Goal: Task Accomplishment & Management: Manage account settings

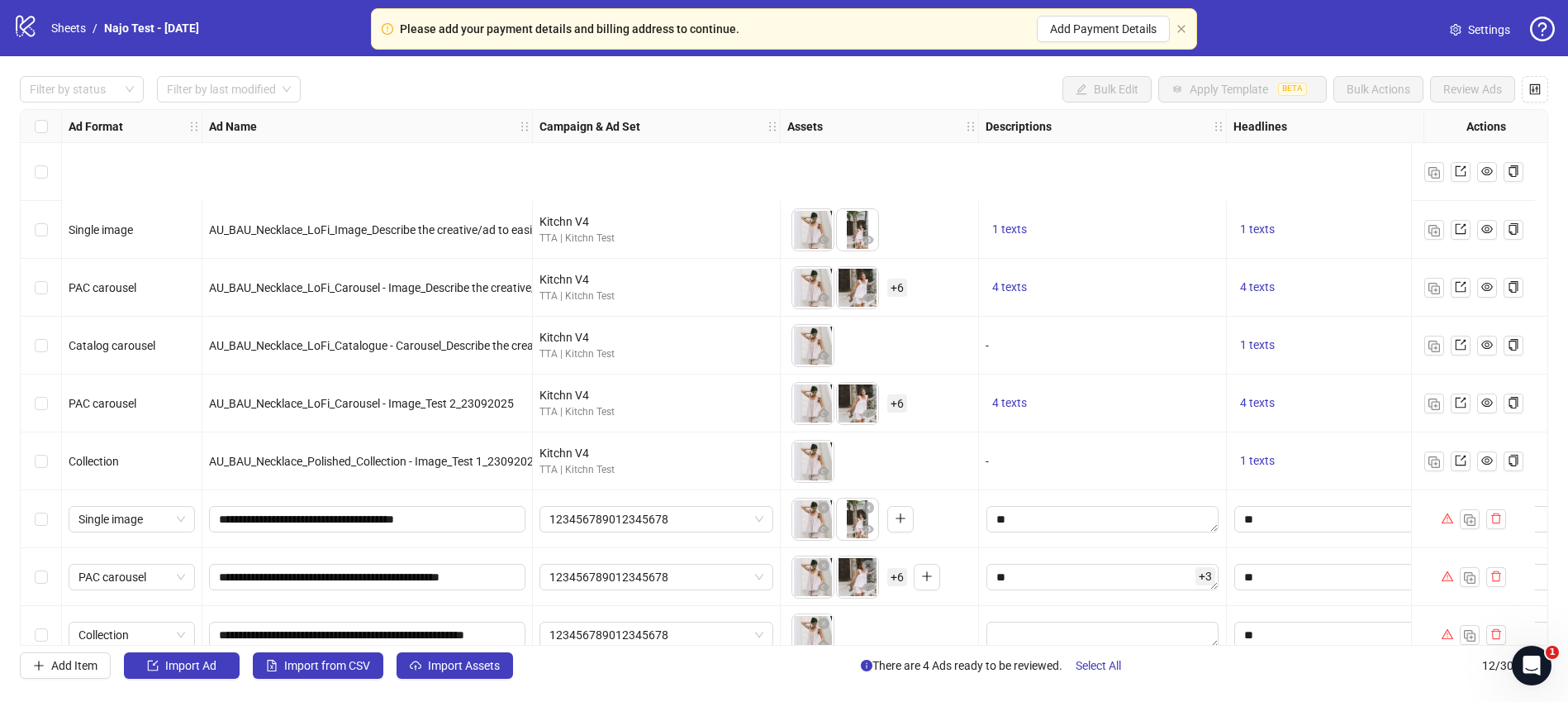
scroll to position [199, 0]
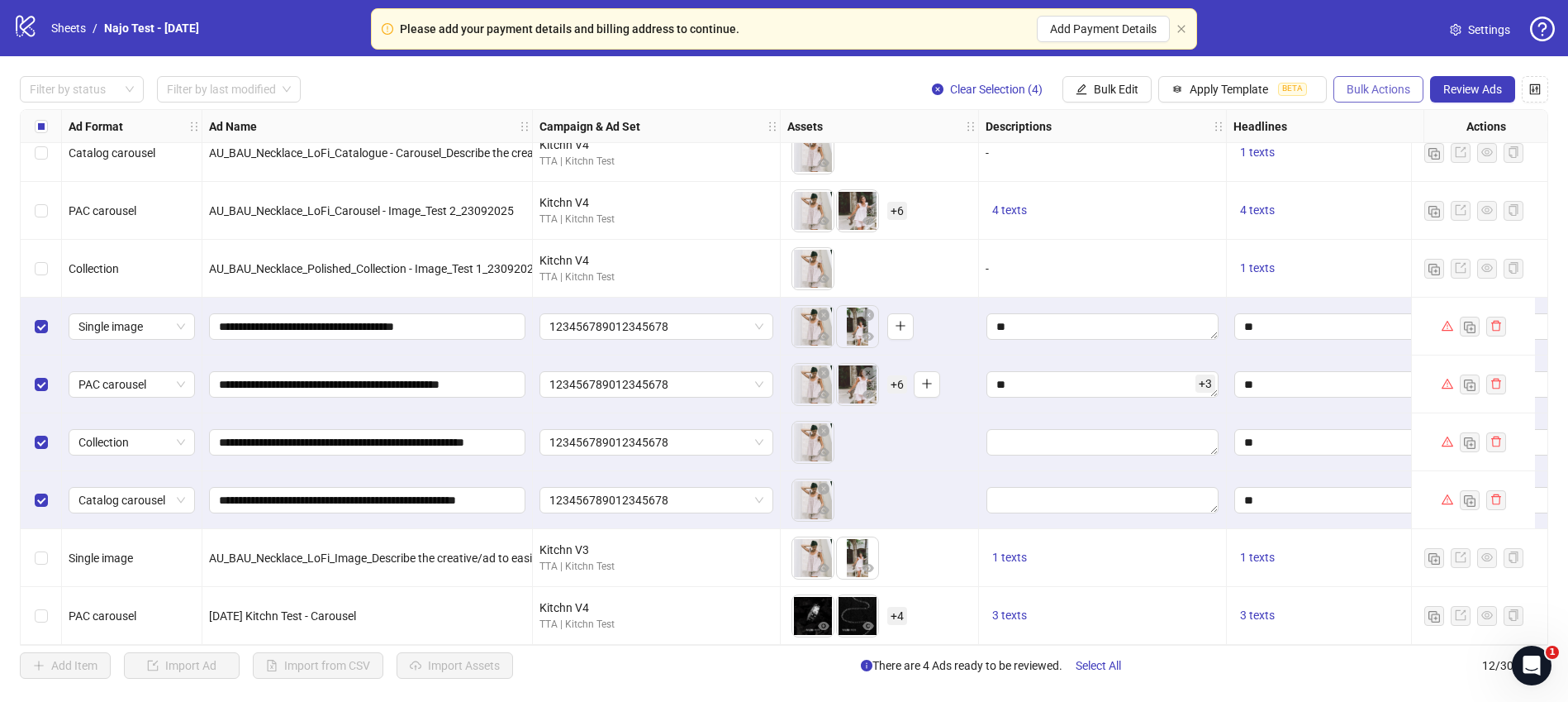
click at [1353, 86] on span "Bulk Actions" at bounding box center [1377, 90] width 63 height 14
click at [1396, 122] on span "Delete" at bounding box center [1401, 122] width 113 height 19
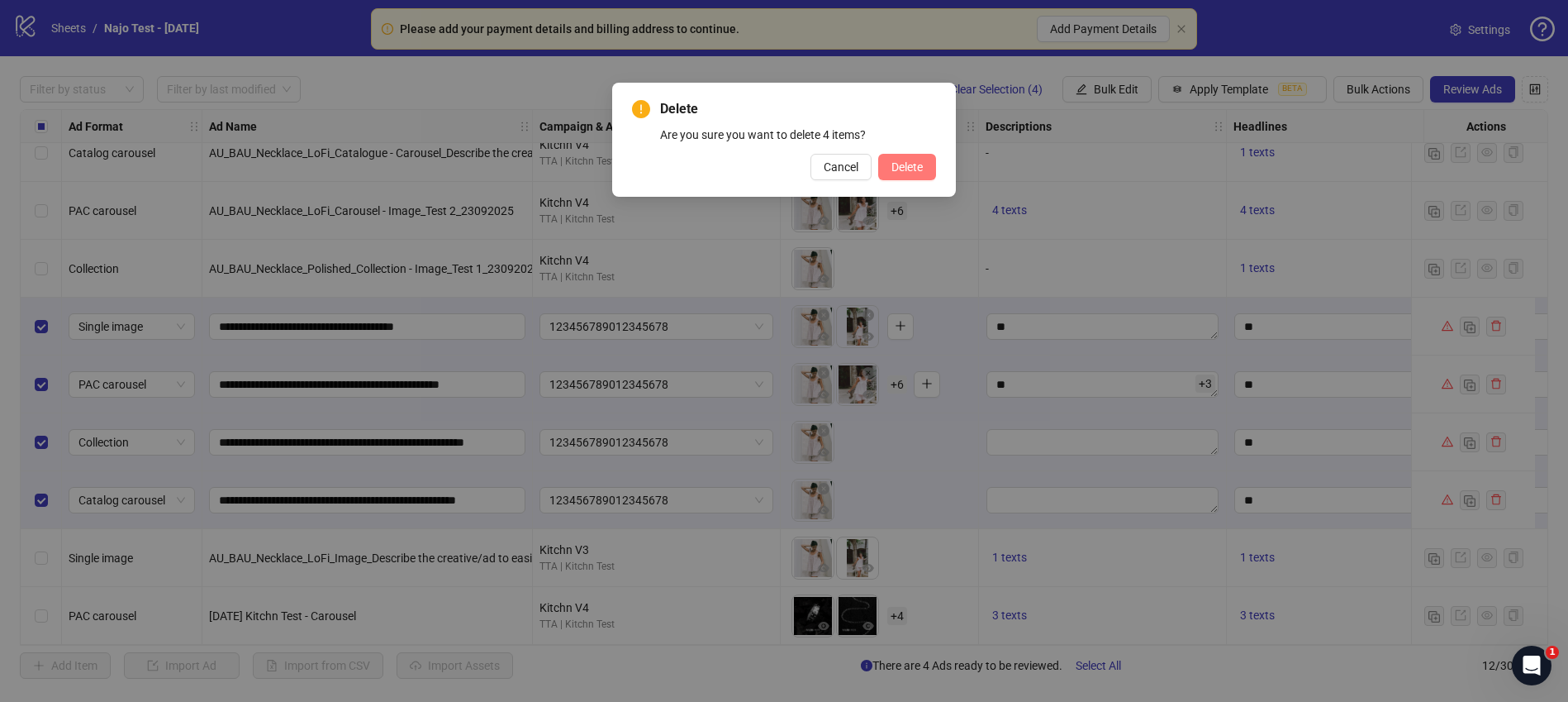
click at [929, 173] on button "Delete" at bounding box center [906, 167] width 57 height 26
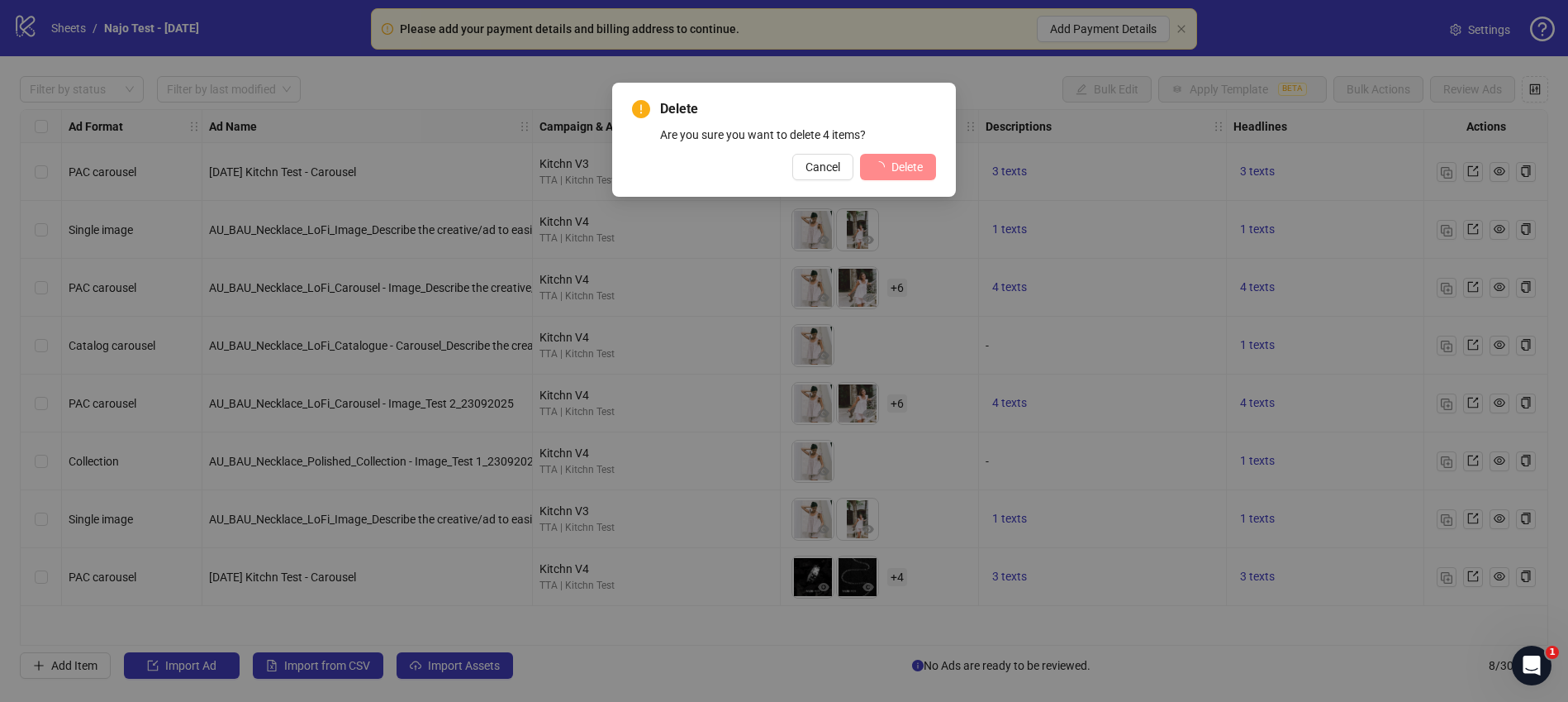
scroll to position [0, 0]
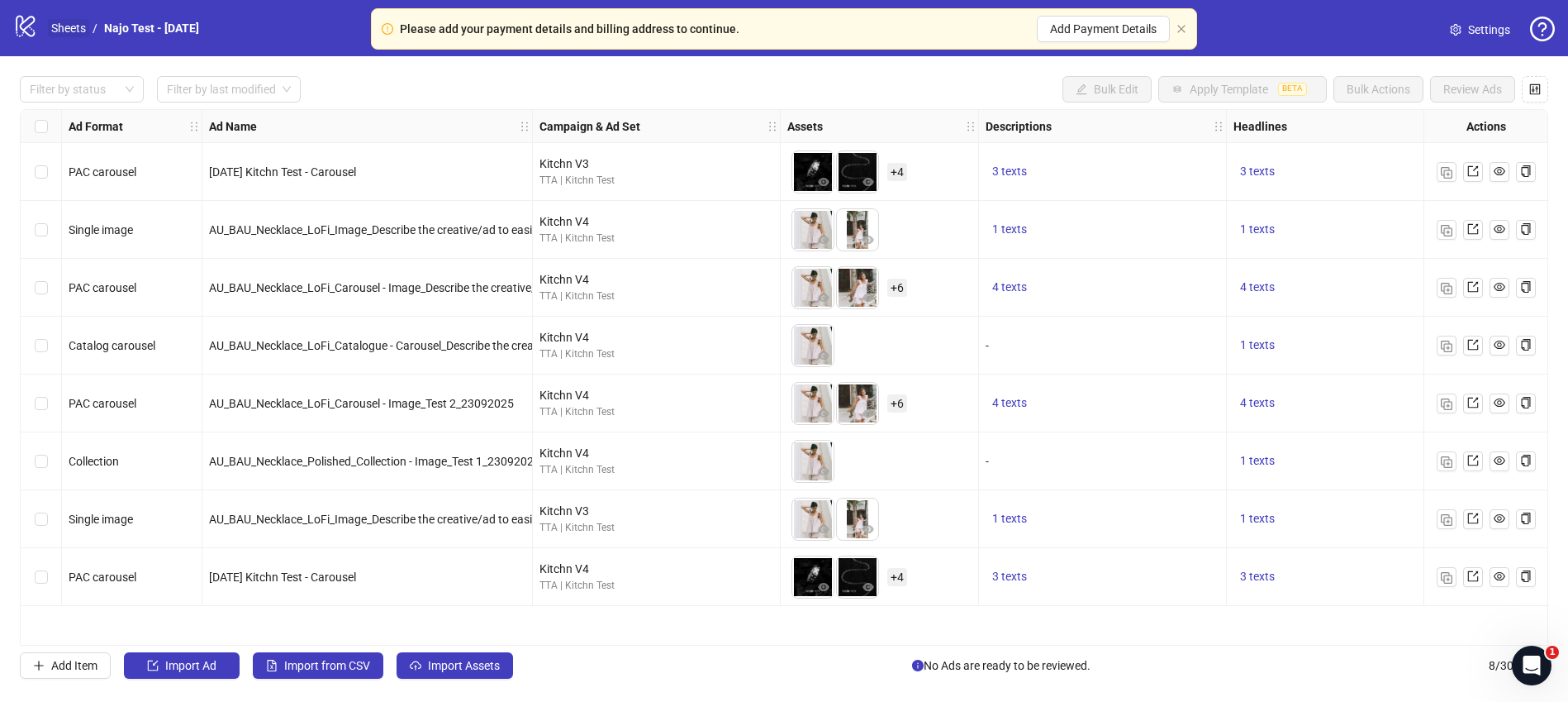
click at [64, 27] on link "Sheets" at bounding box center [68, 27] width 41 height 19
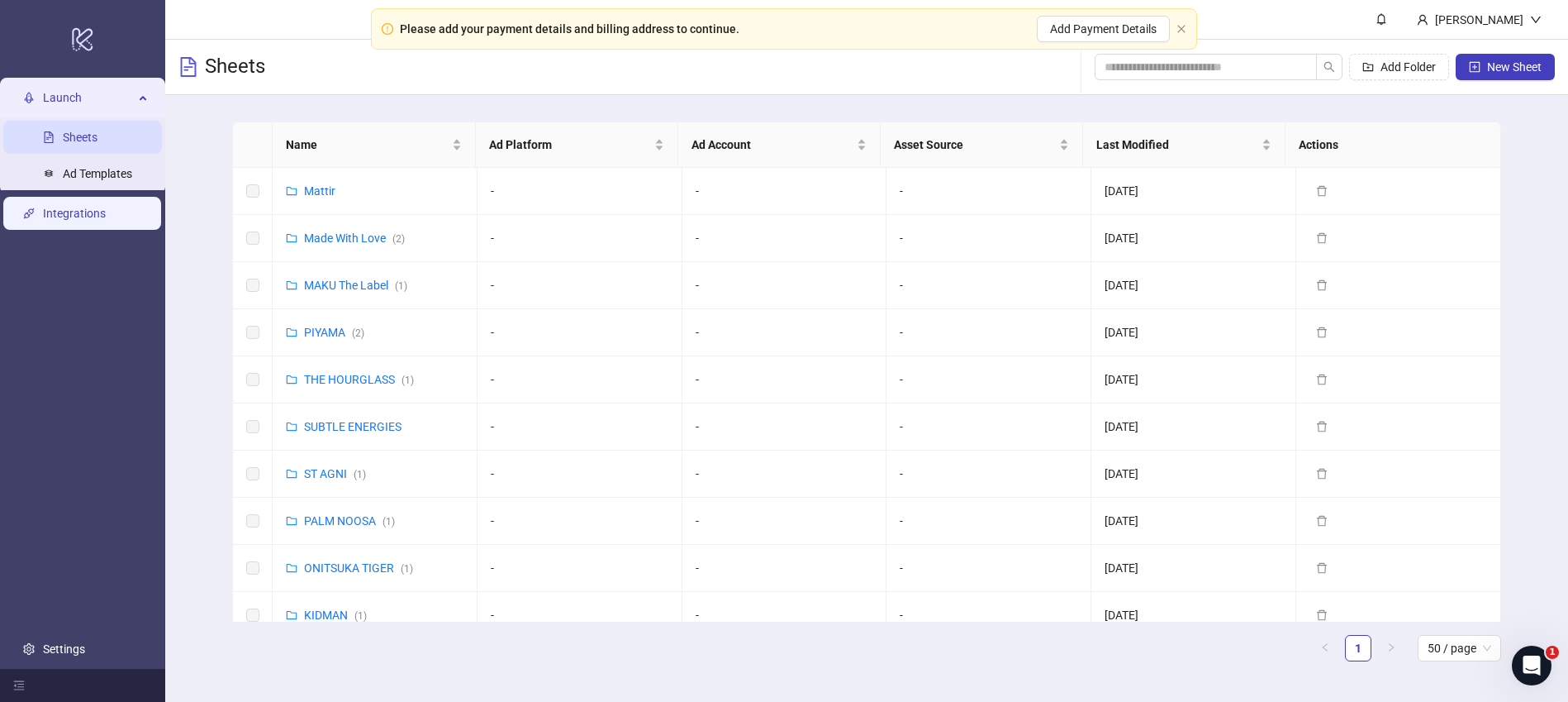
click at [69, 209] on link "Integrations" at bounding box center [74, 214] width 62 height 14
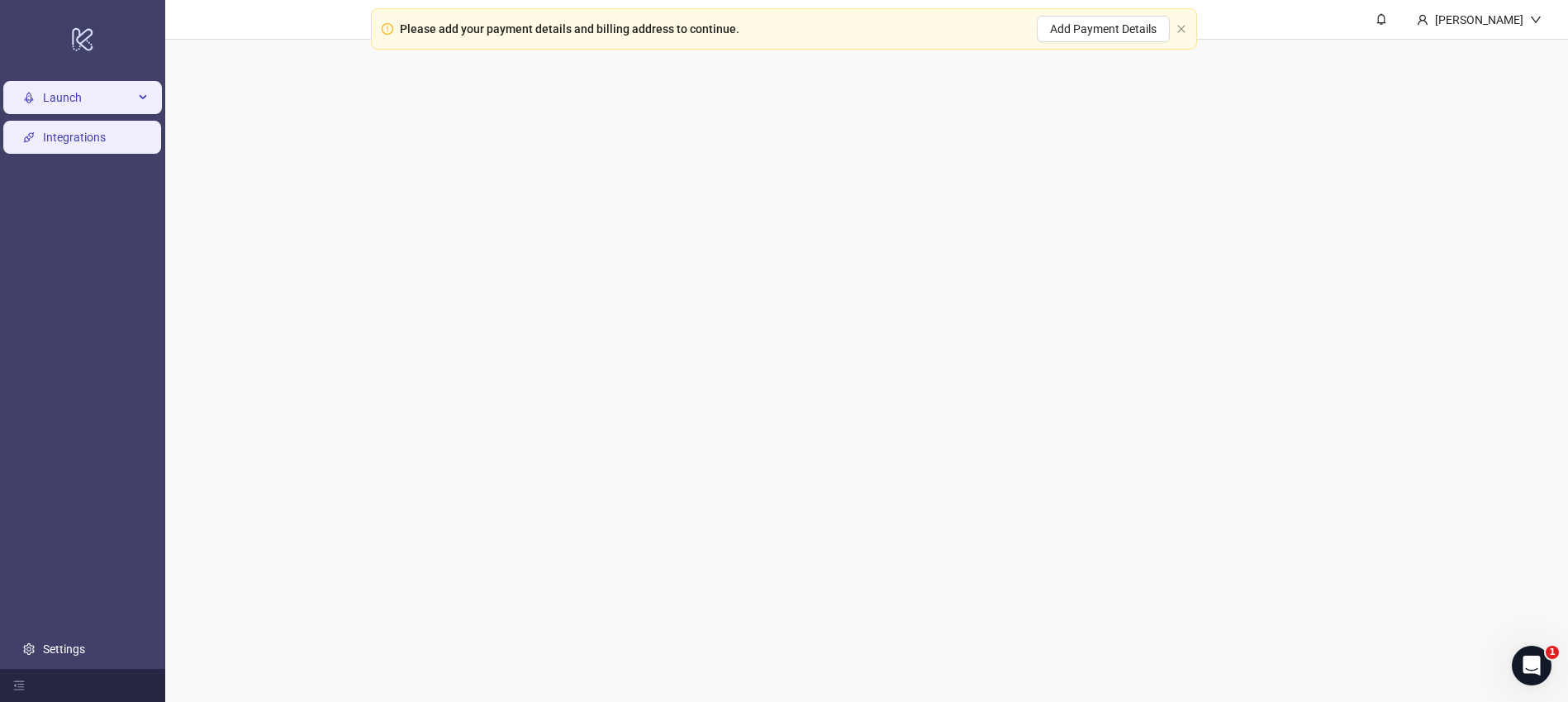
click at [60, 101] on span "Launch" at bounding box center [88, 98] width 91 height 33
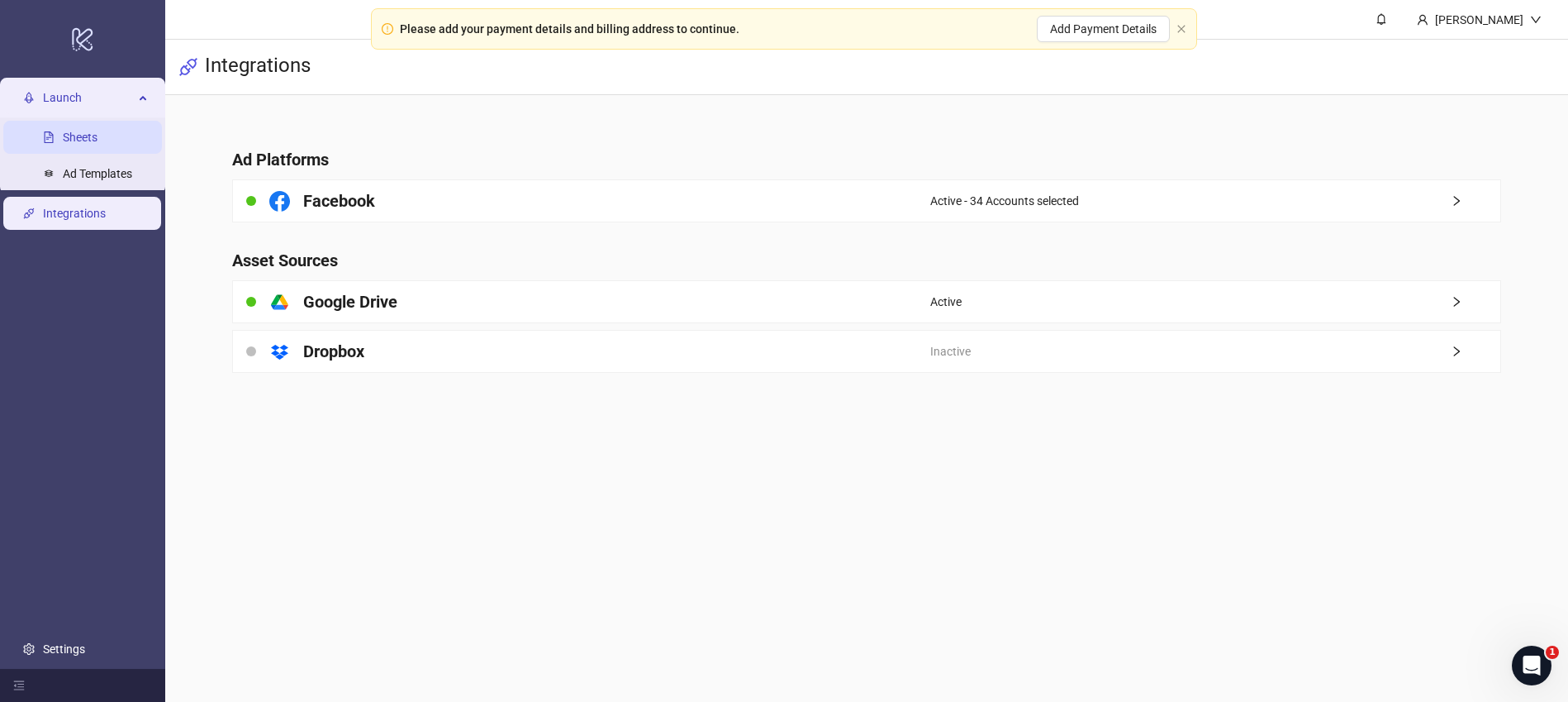
click at [84, 143] on link "Sheets" at bounding box center [80, 137] width 35 height 14
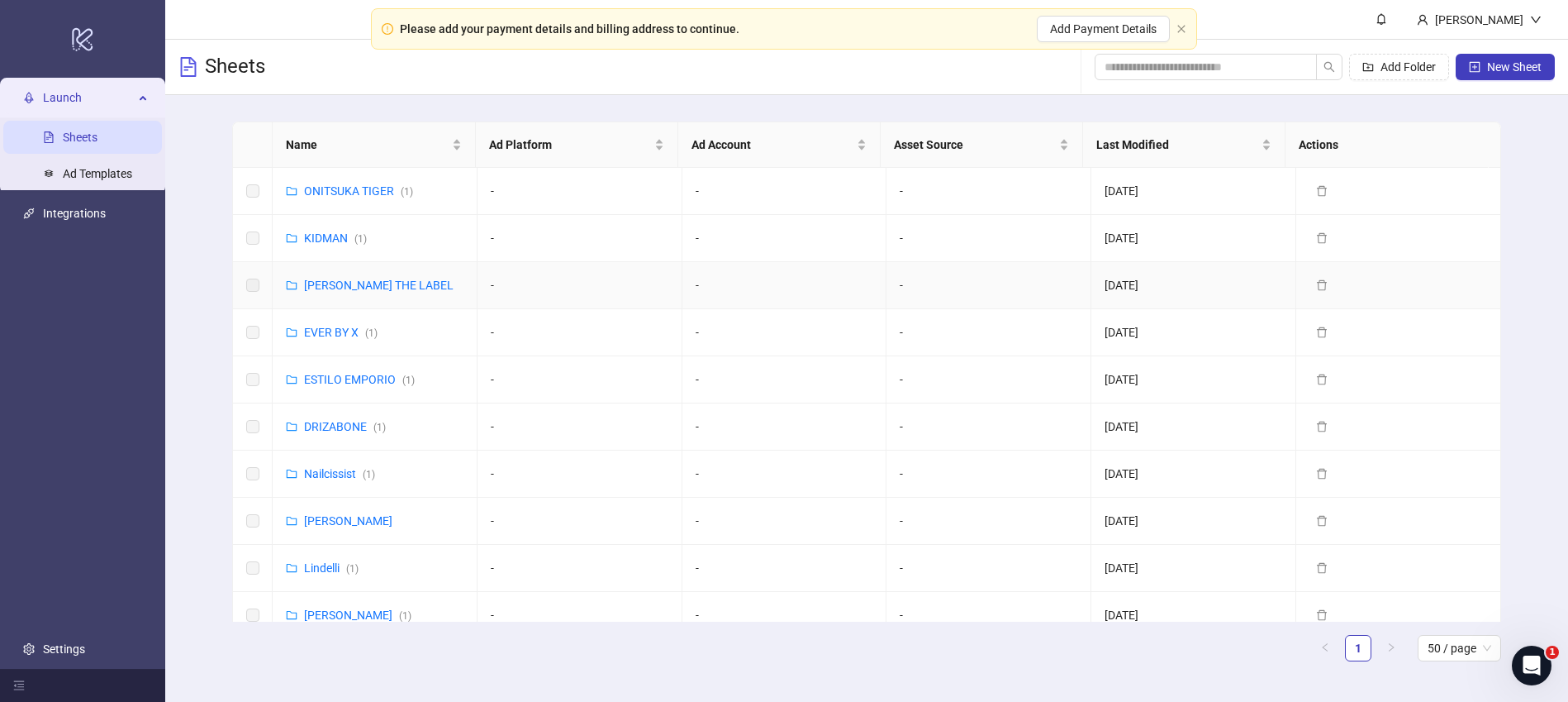
scroll to position [393, 0]
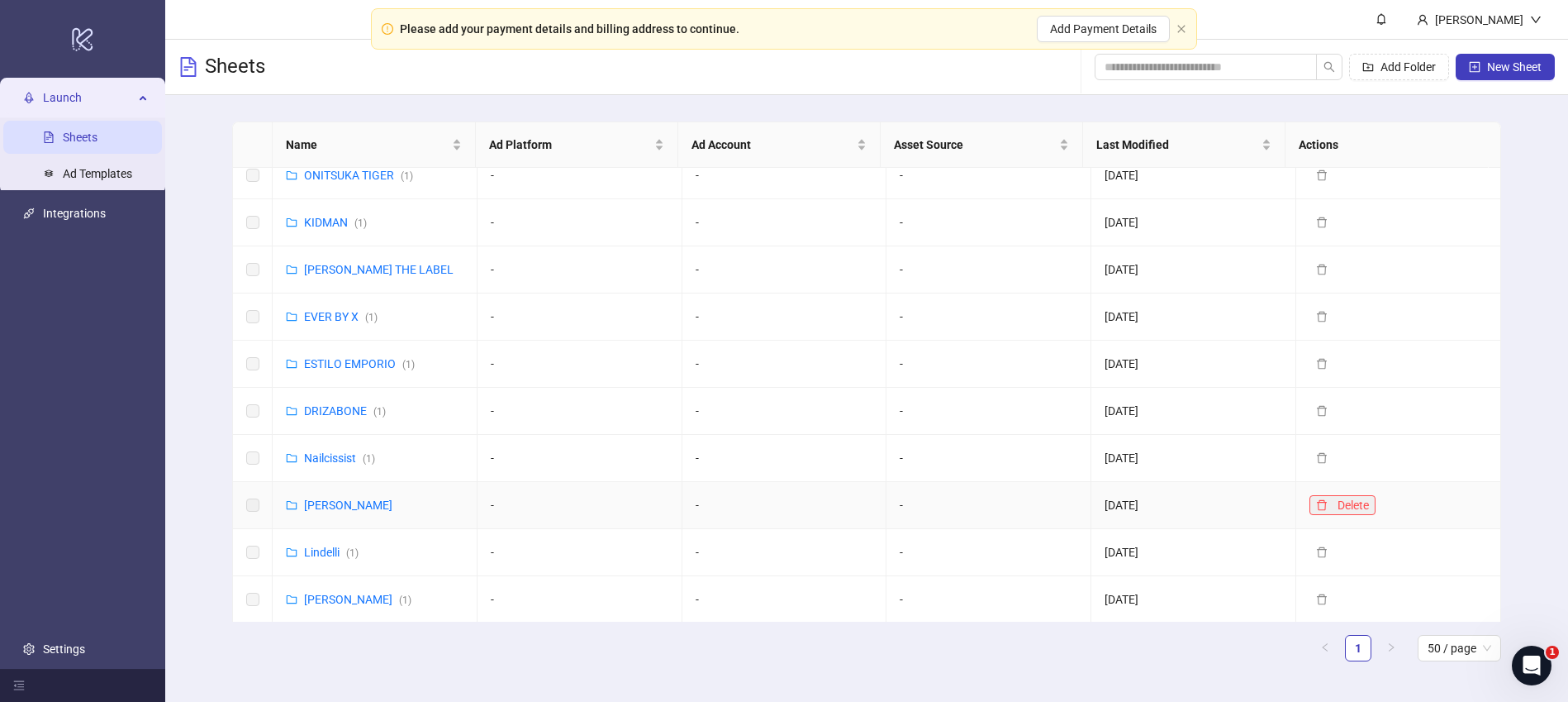
click at [1319, 504] on button "Delete" at bounding box center [1342, 505] width 66 height 20
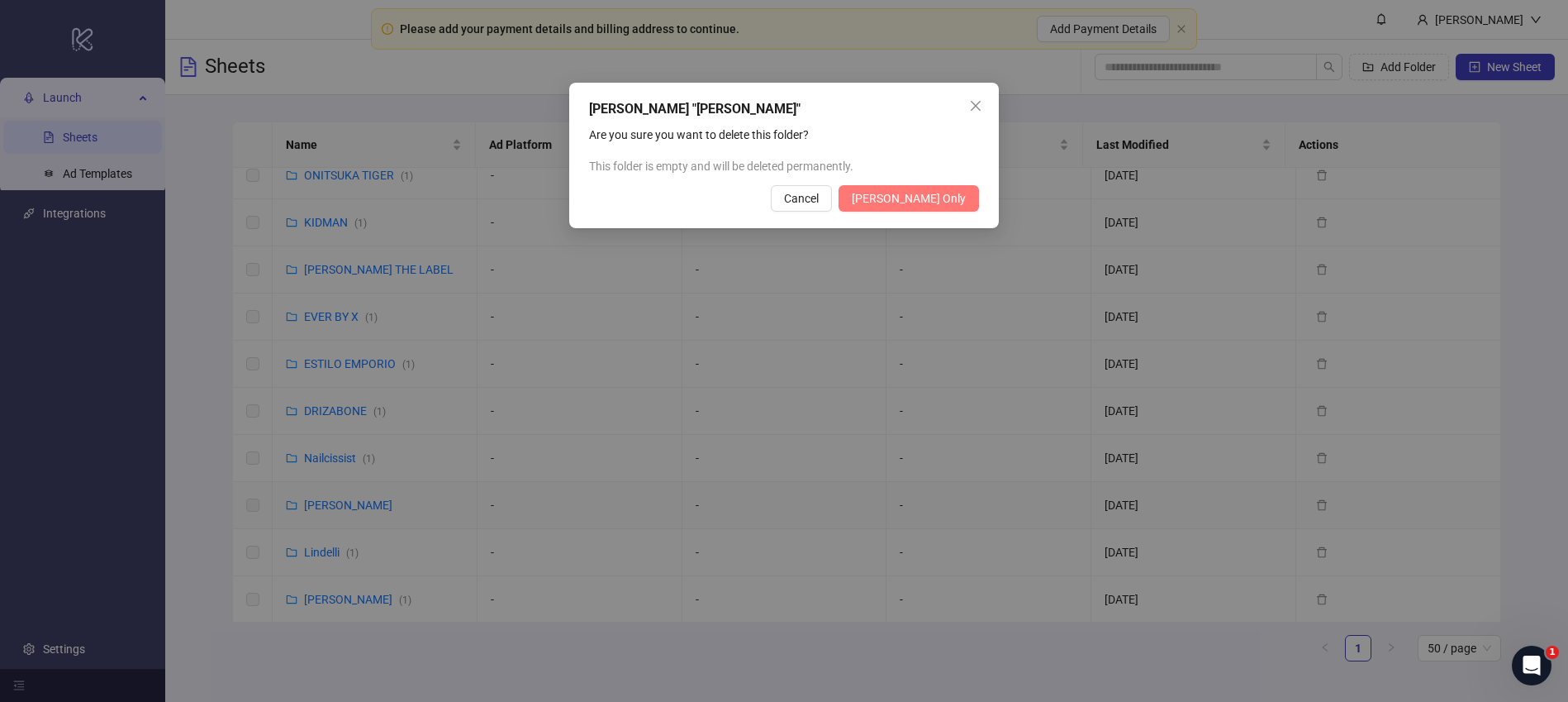
click at [949, 202] on span "Delete Folder Only" at bounding box center [908, 199] width 114 height 14
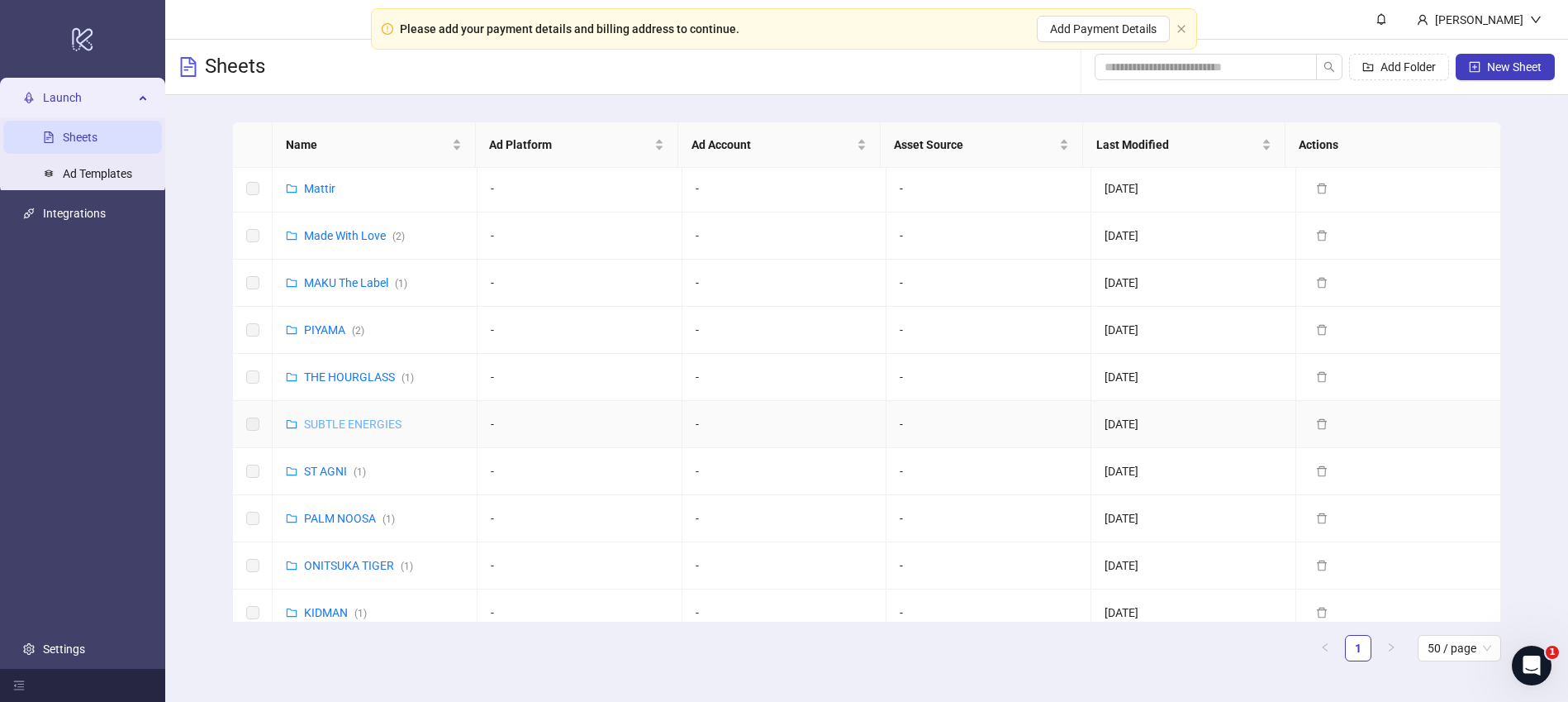
scroll to position [0, 0]
click at [317, 193] on link "Mattir" at bounding box center [320, 191] width 31 height 14
click at [934, 81] on div "Sheets Add Folder New Sheet" at bounding box center [865, 67] width 1402 height 56
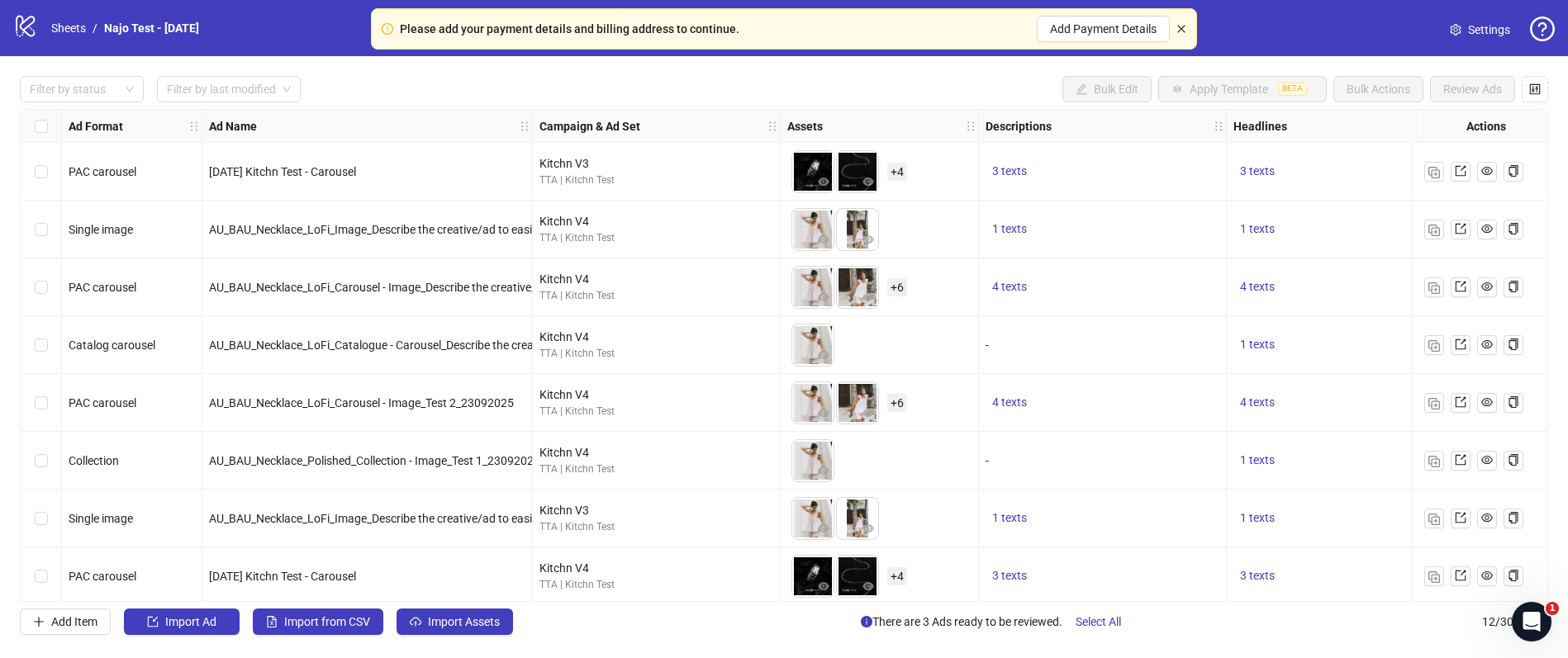
click at [1182, 30] on icon "close" at bounding box center [1181, 29] width 10 height 10
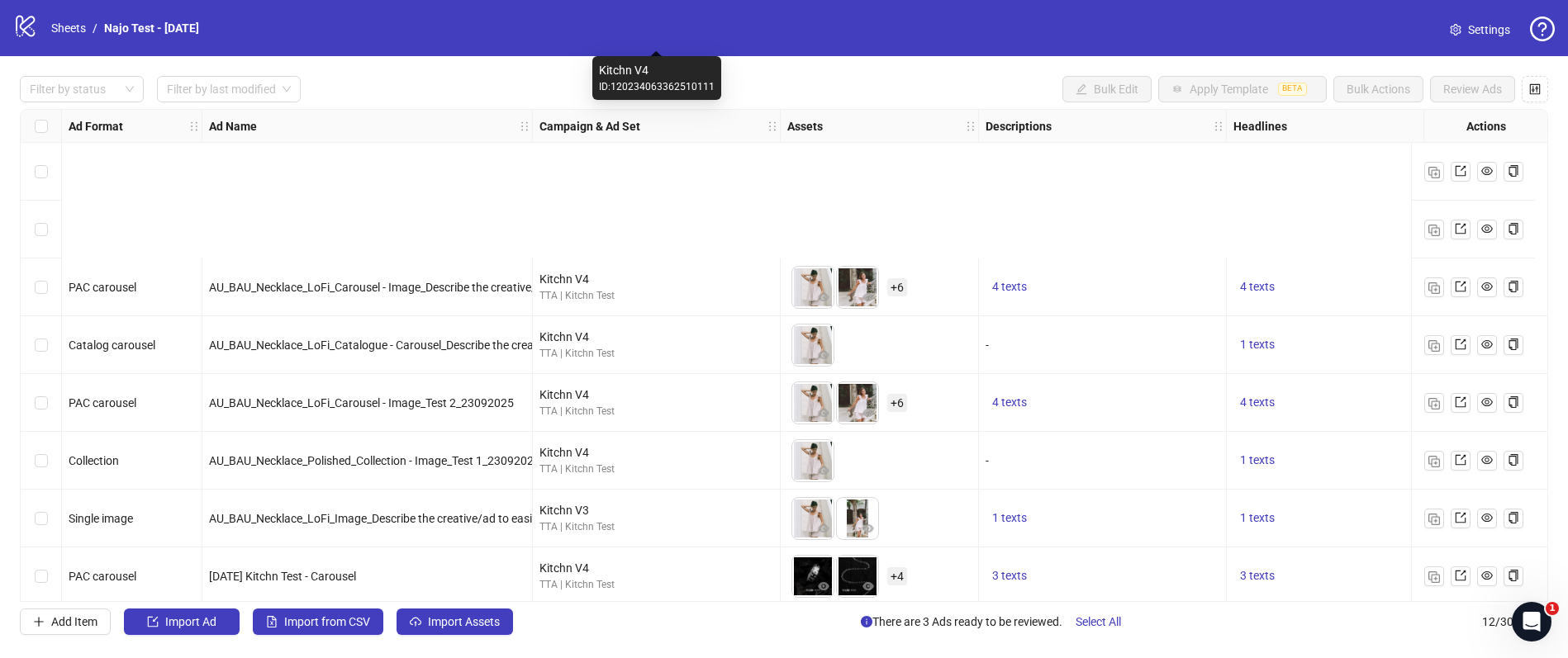
scroll to position [242, 0]
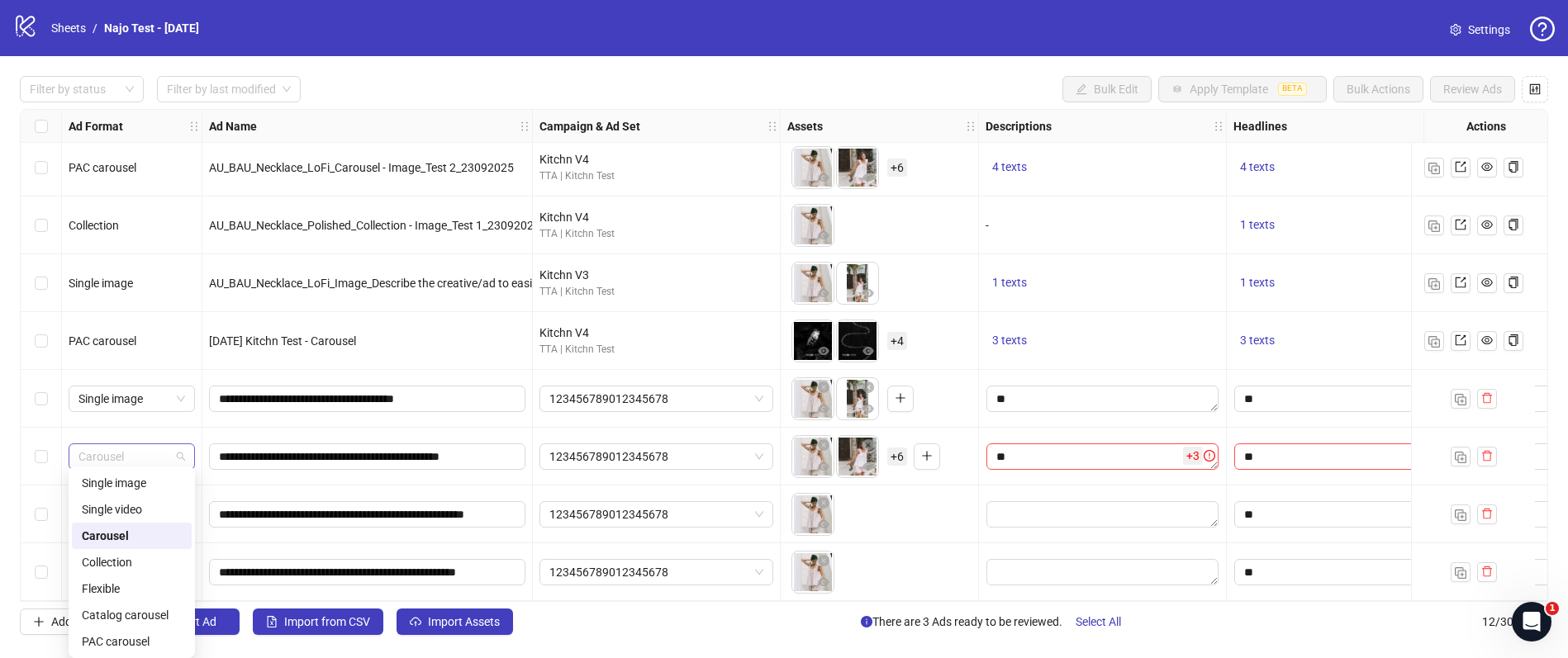
click at [179, 450] on span "Carousel" at bounding box center [132, 456] width 106 height 24
click at [121, 643] on div "PAC carousel" at bounding box center [132, 641] width 100 height 19
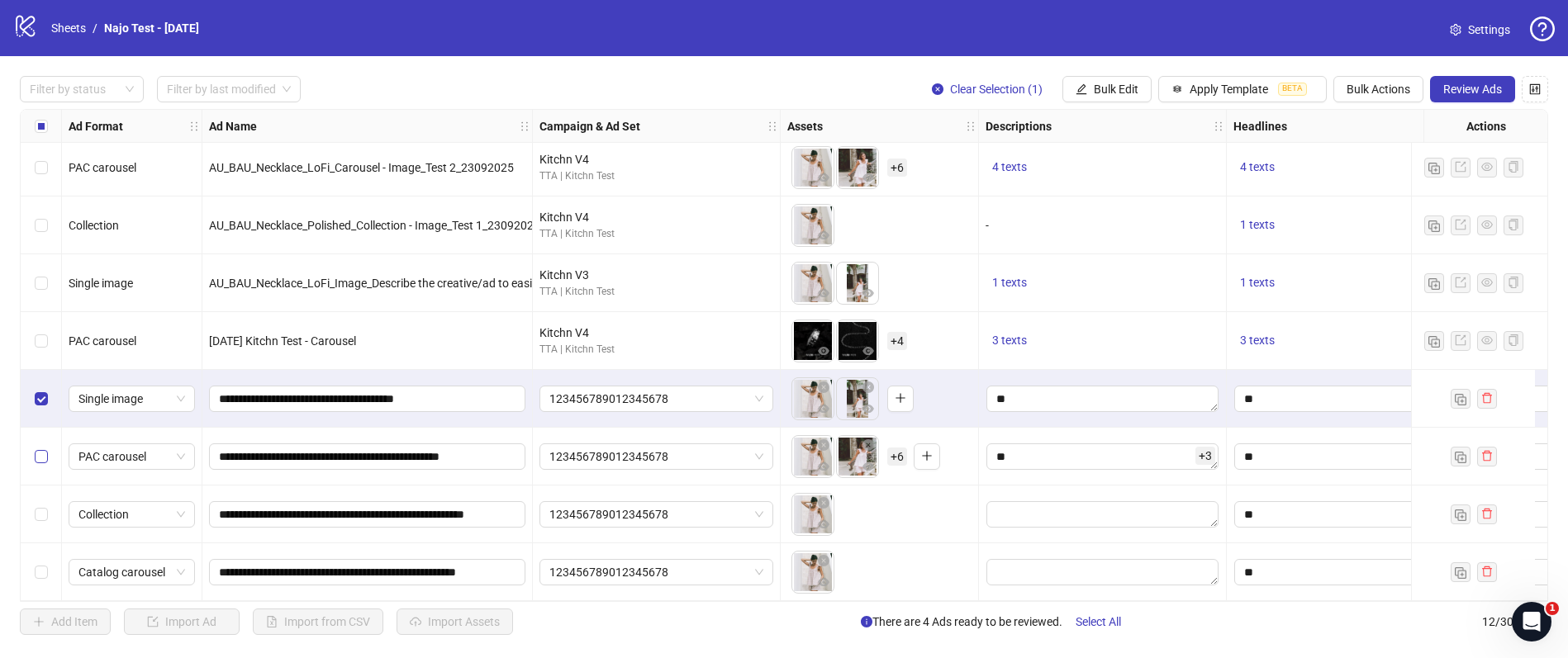
click at [41, 458] on label "Select row 10" at bounding box center [42, 456] width 14 height 19
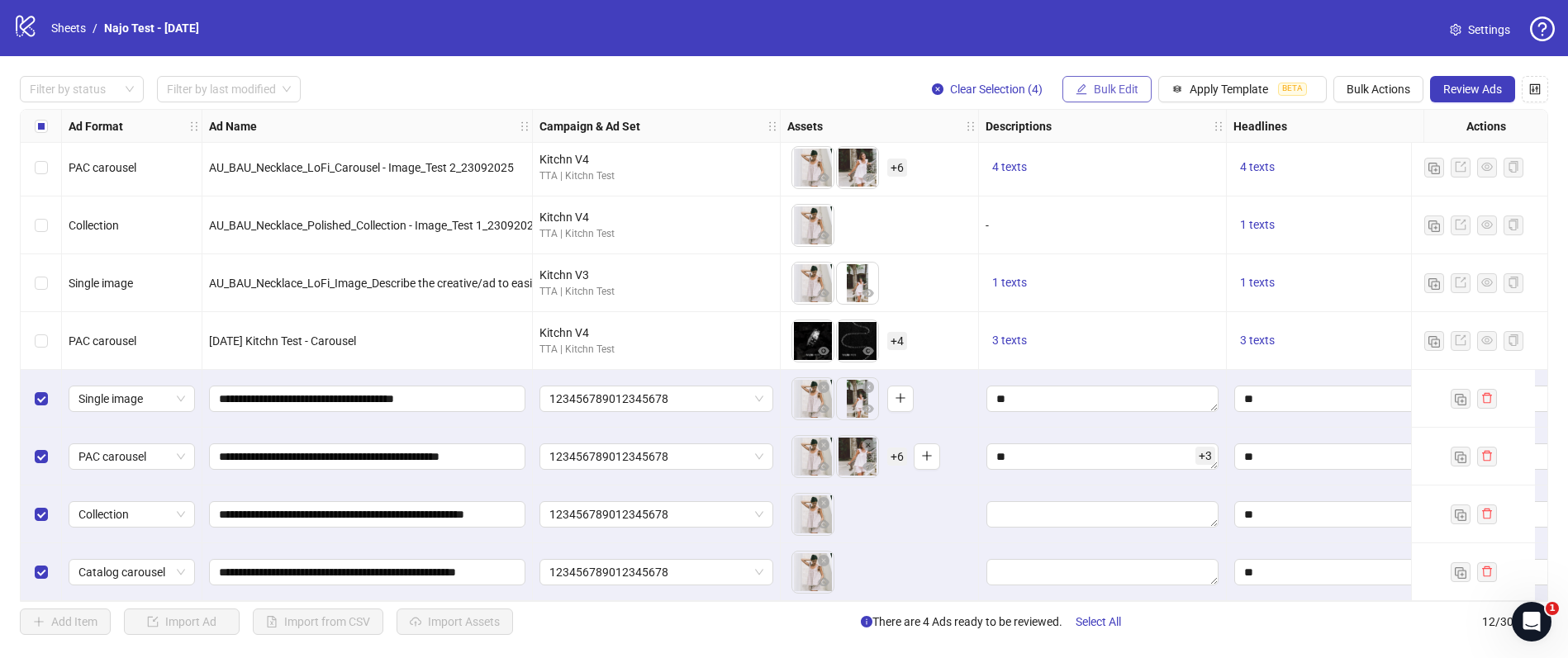
click at [1108, 92] on span "Bulk Edit" at bounding box center [1116, 90] width 45 height 14
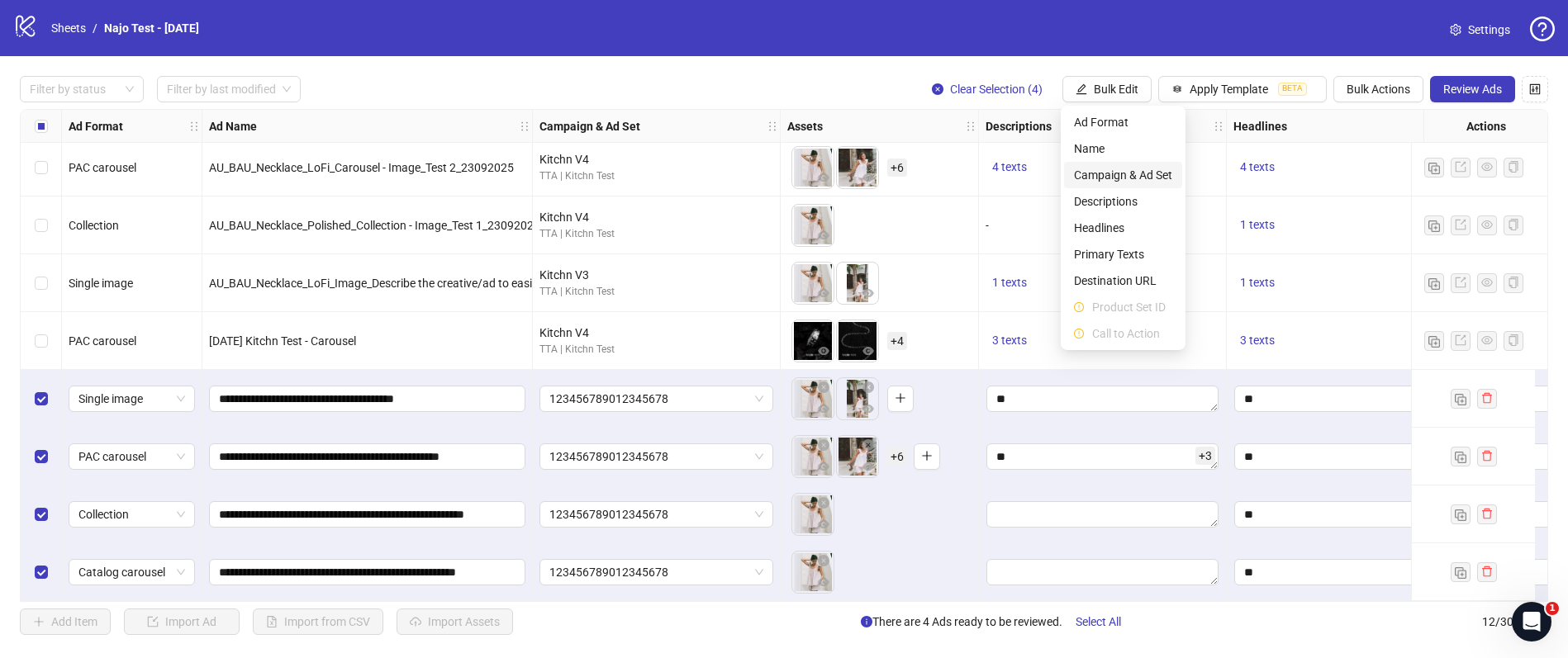
click at [1119, 175] on span "Campaign & Ad Set" at bounding box center [1123, 174] width 98 height 19
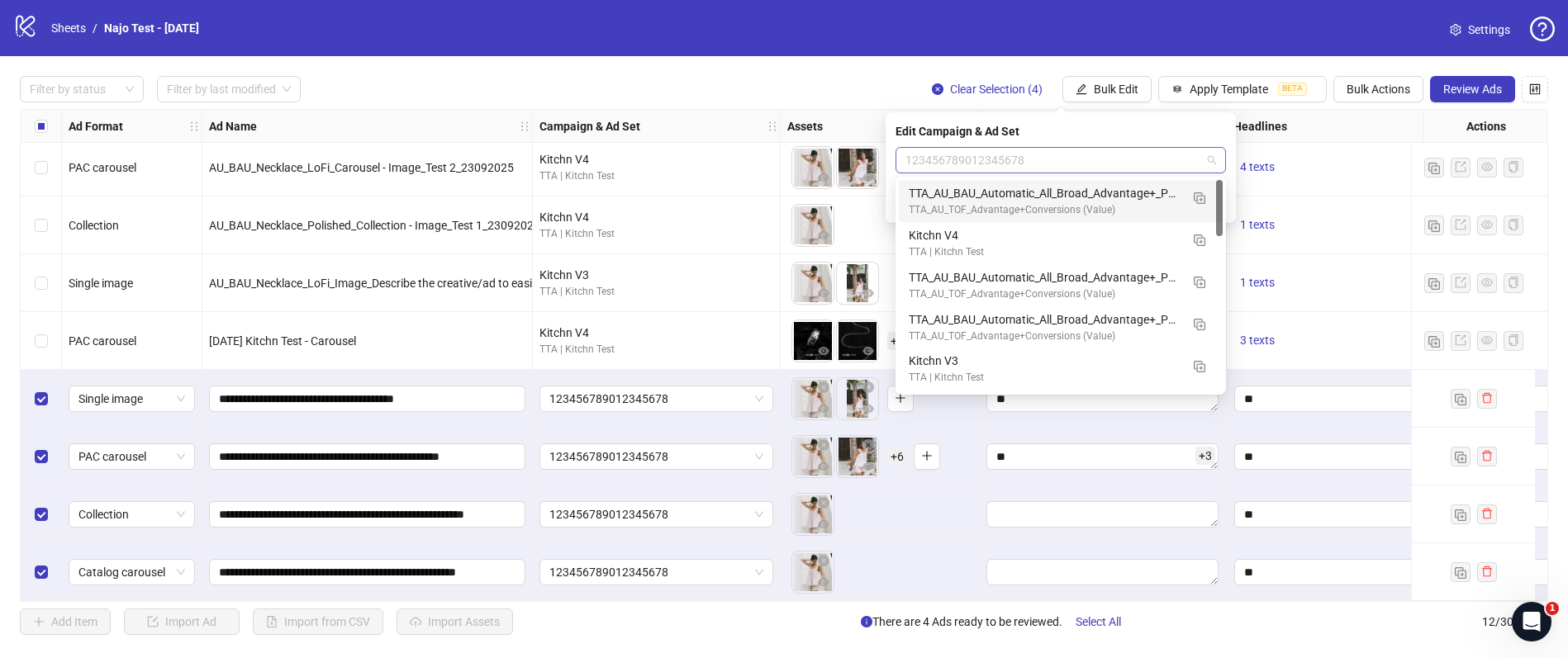
click at [1032, 165] on span "123456789012345678" at bounding box center [1060, 160] width 311 height 24
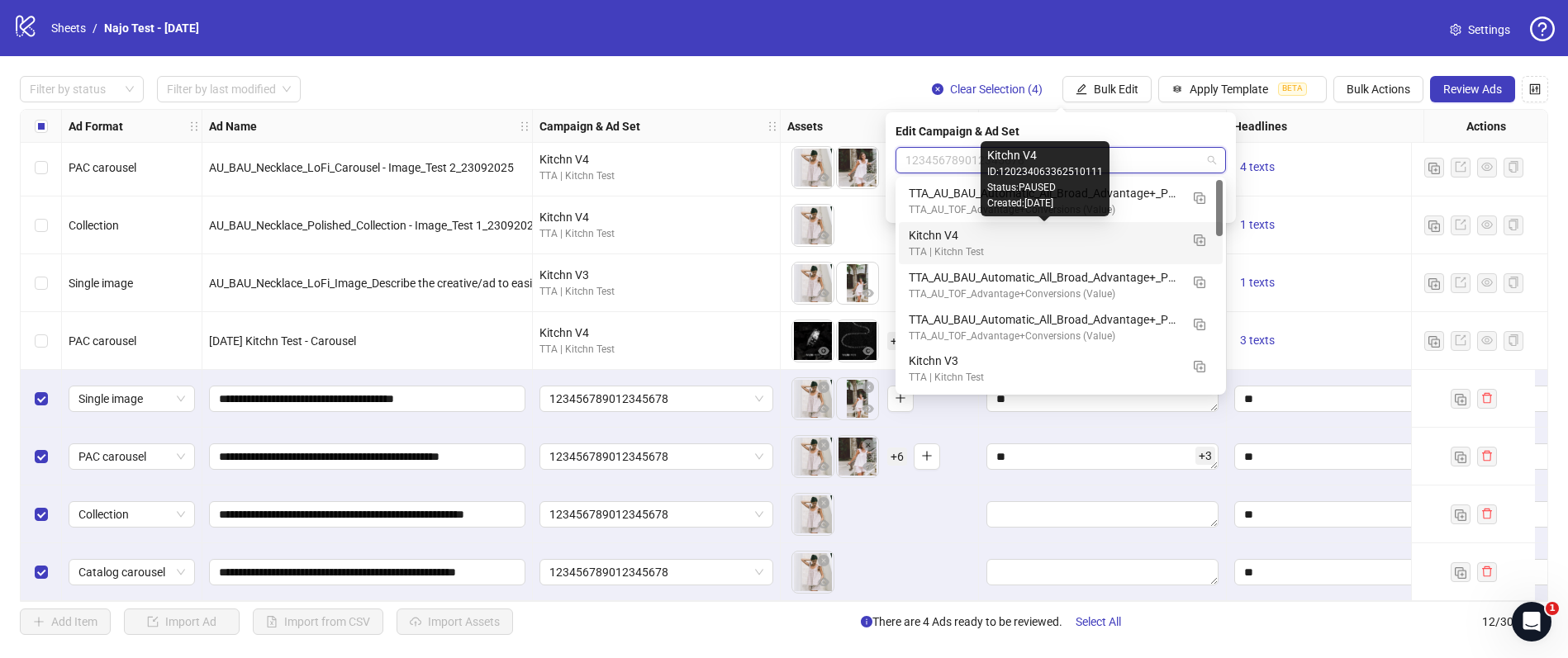
click at [956, 237] on div "Kitchn V4" at bounding box center [1044, 235] width 271 height 19
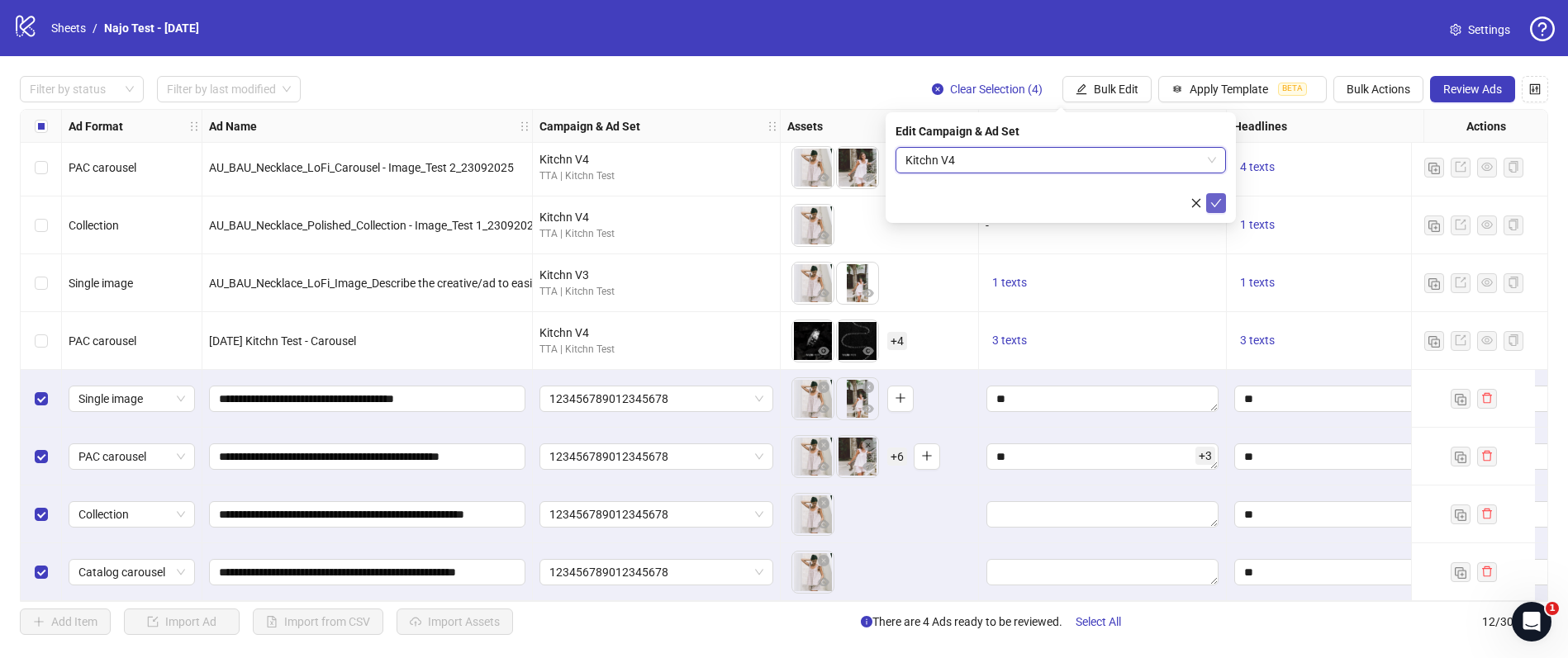
click at [1217, 203] on icon "check" at bounding box center [1215, 203] width 11 height 8
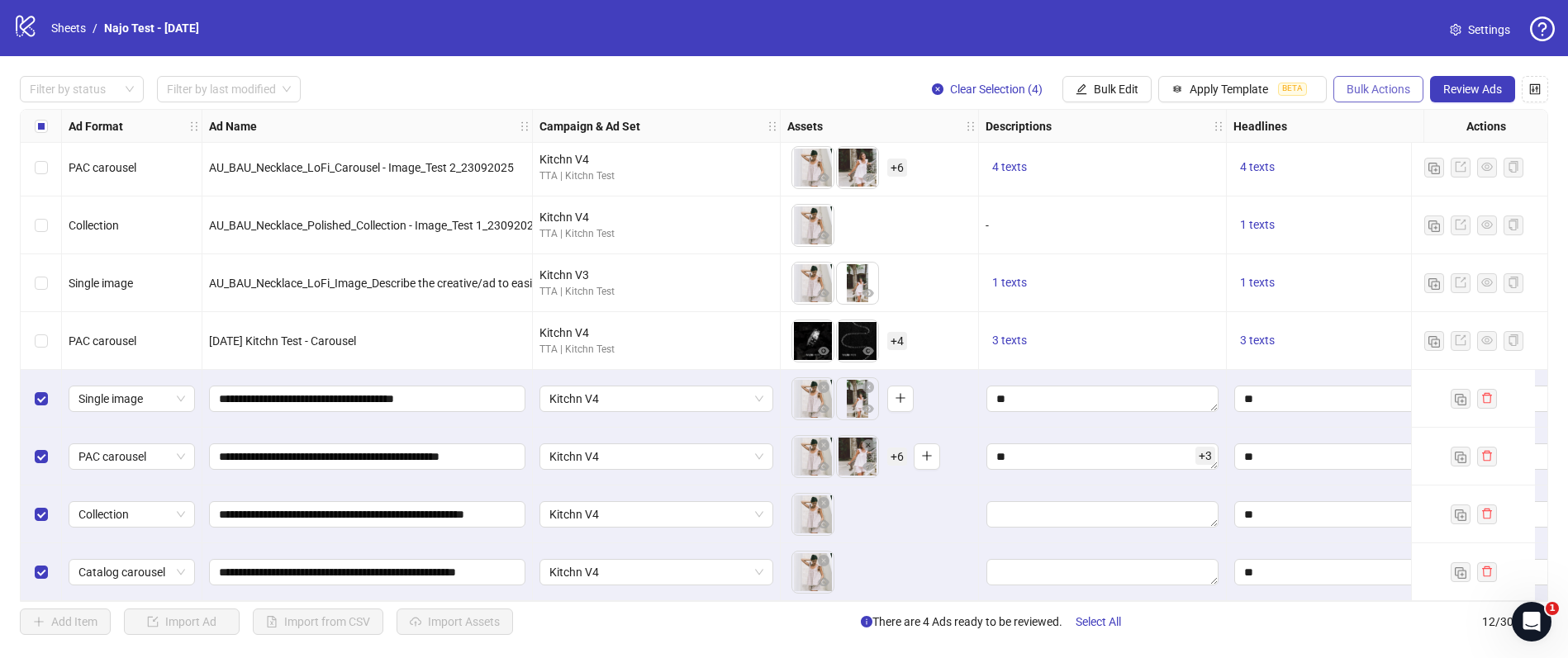
click at [1369, 88] on span "Bulk Actions" at bounding box center [1377, 90] width 63 height 14
click at [894, 74] on div "Filter by status Filter by last modified Clear Selection (4) Bulk Edit Apply Te…" at bounding box center [784, 356] width 1568 height 599
click at [1474, 93] on span "Review Ads" at bounding box center [1472, 90] width 58 height 14
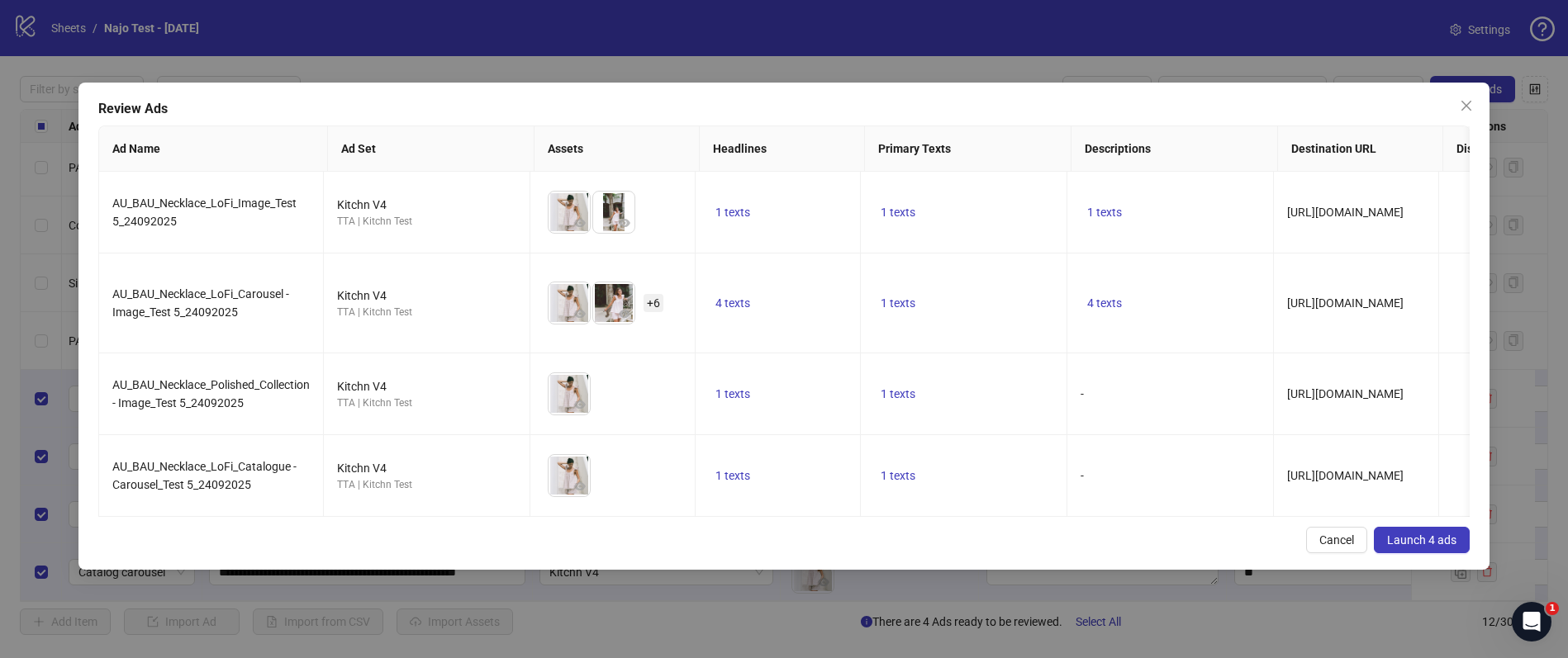
click at [1405, 547] on span "Launch 4 ads" at bounding box center [1421, 540] width 69 height 14
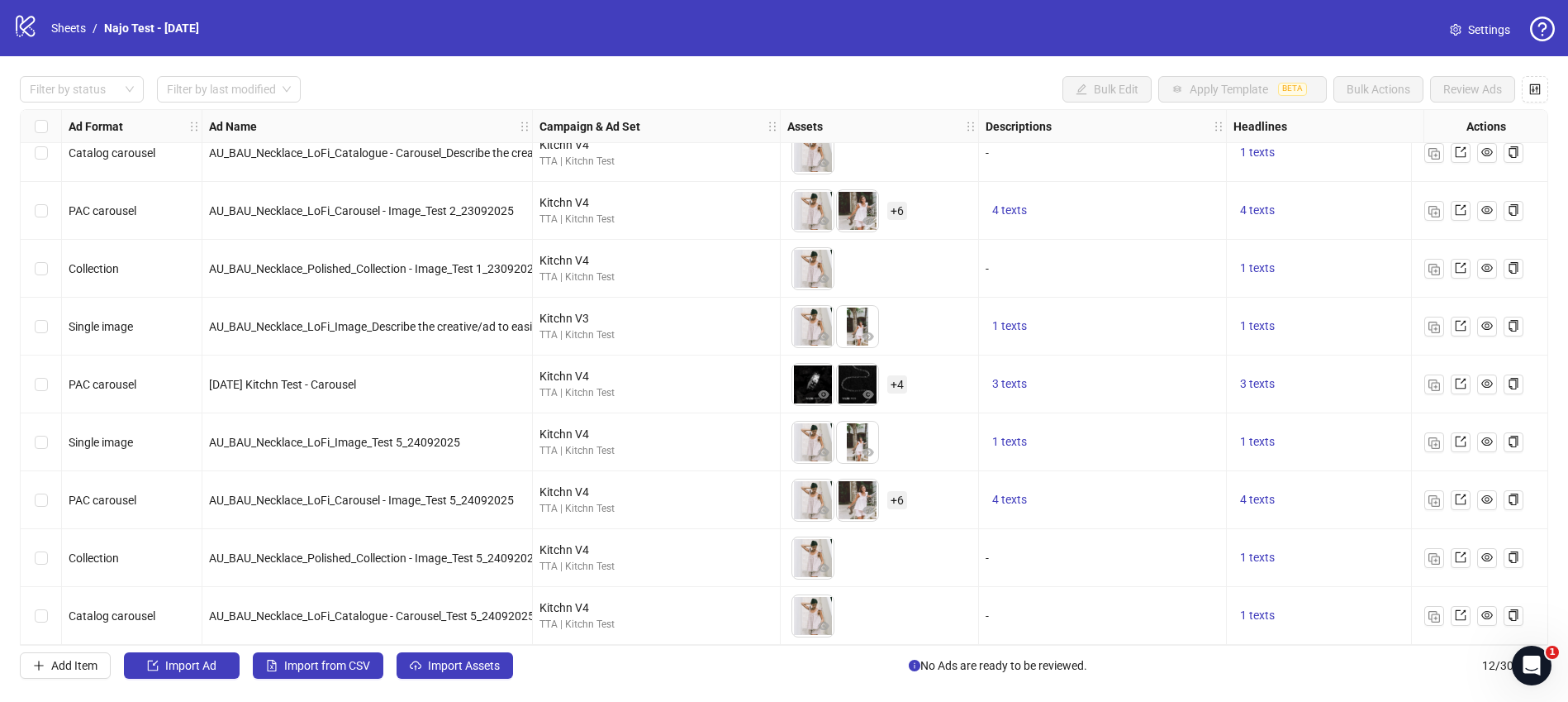
scroll to position [199, 0]
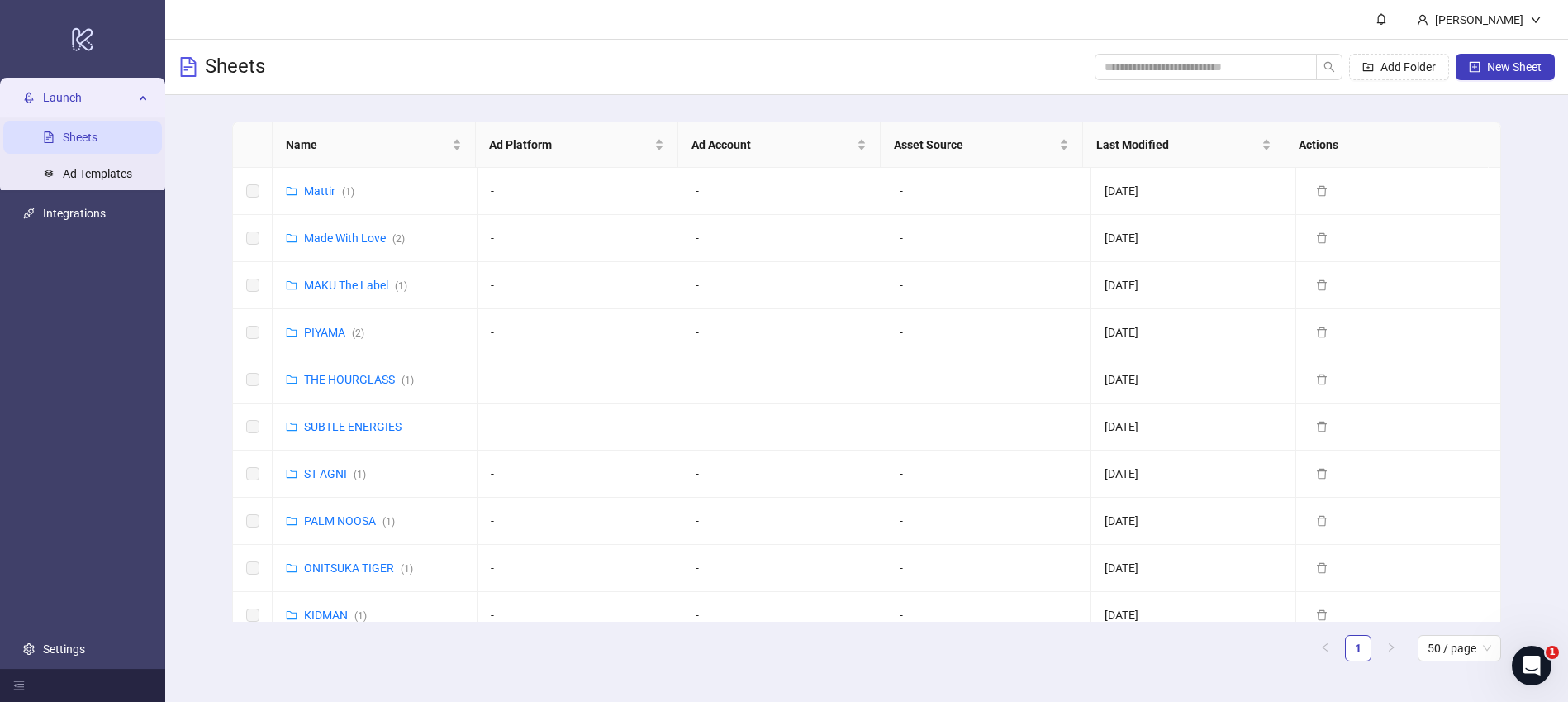
click at [956, 26] on header "[PERSON_NAME]" at bounding box center [865, 20] width 1402 height 40
click at [90, 213] on link "Integrations" at bounding box center [74, 214] width 62 height 14
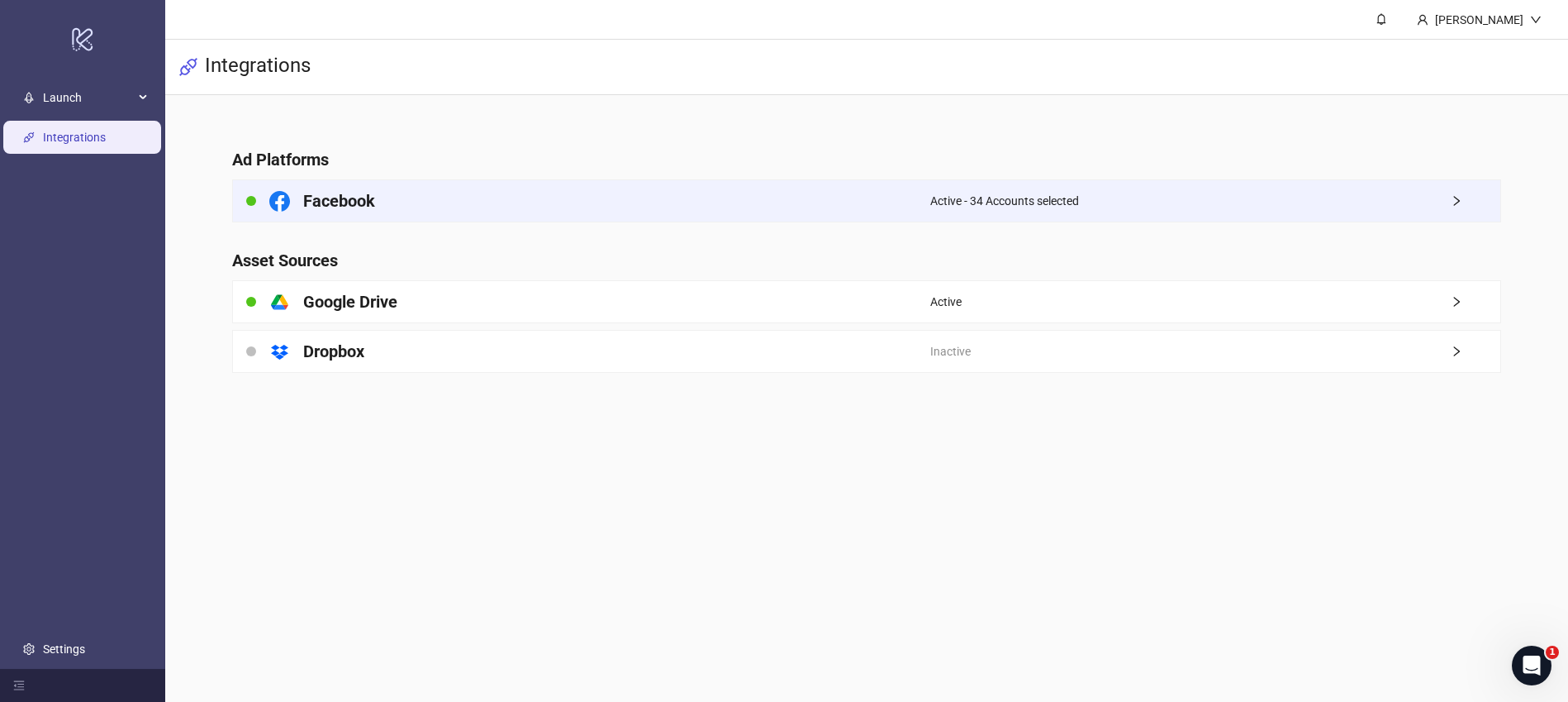
click at [522, 209] on div "Facebook" at bounding box center [581, 201] width 696 height 41
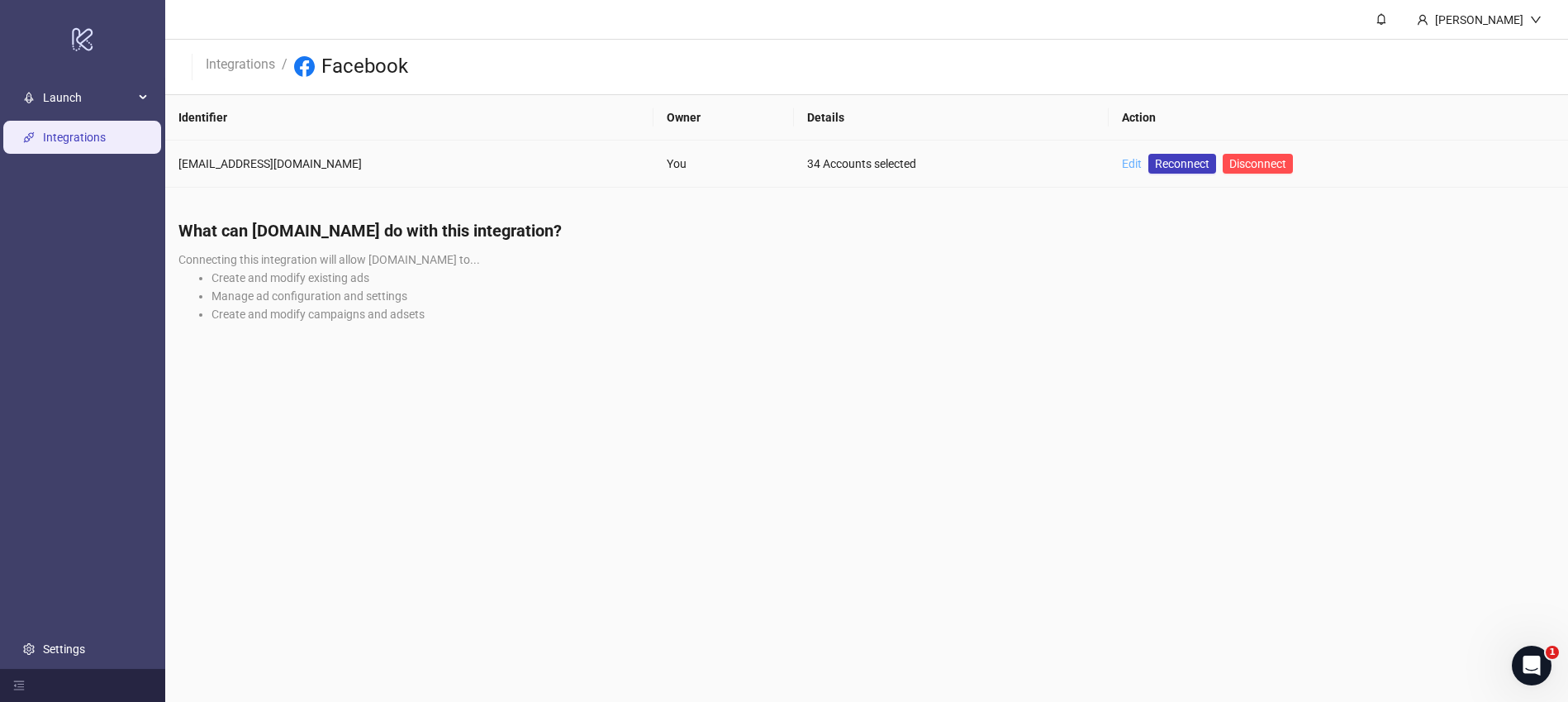
click at [1131, 164] on link "Edit" at bounding box center [1131, 164] width 19 height 14
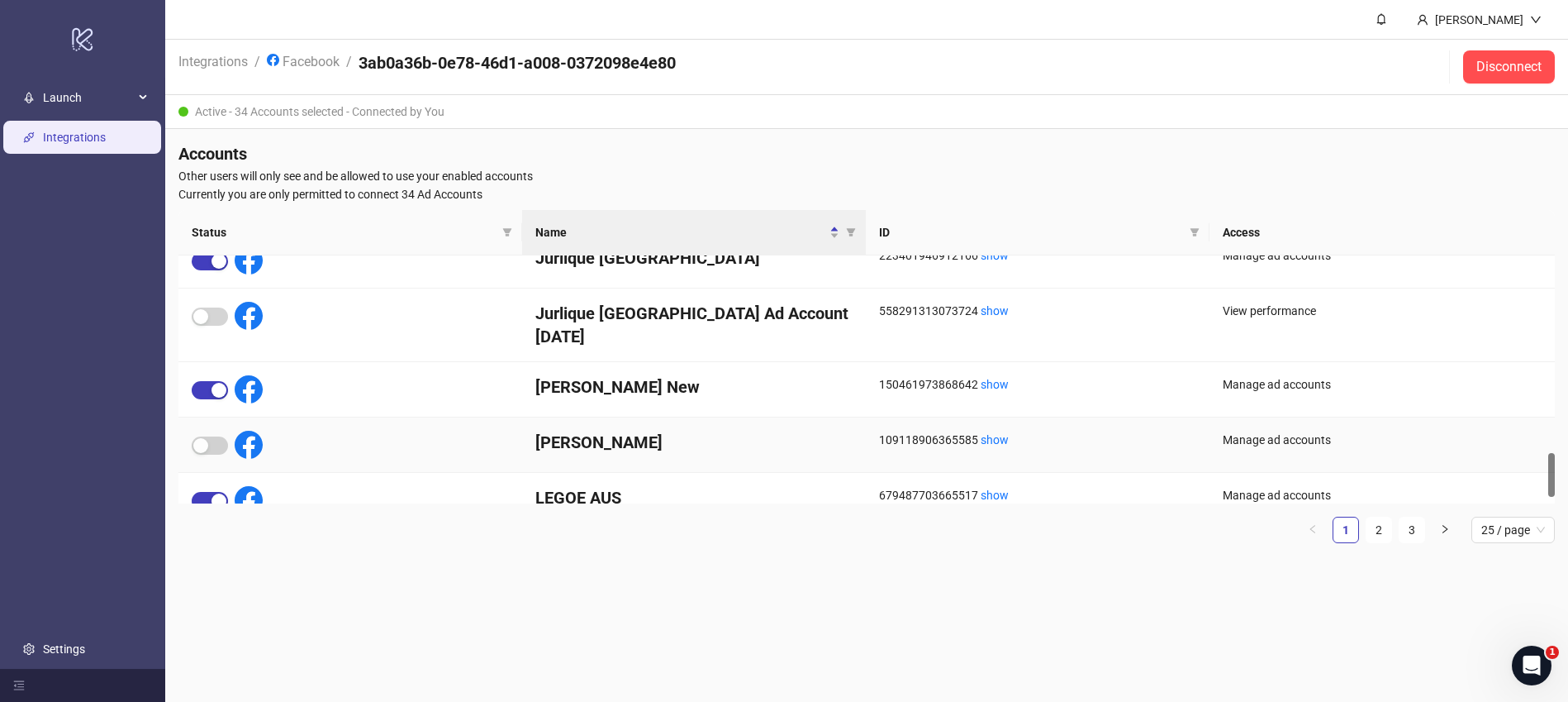
scroll to position [1067, 0]
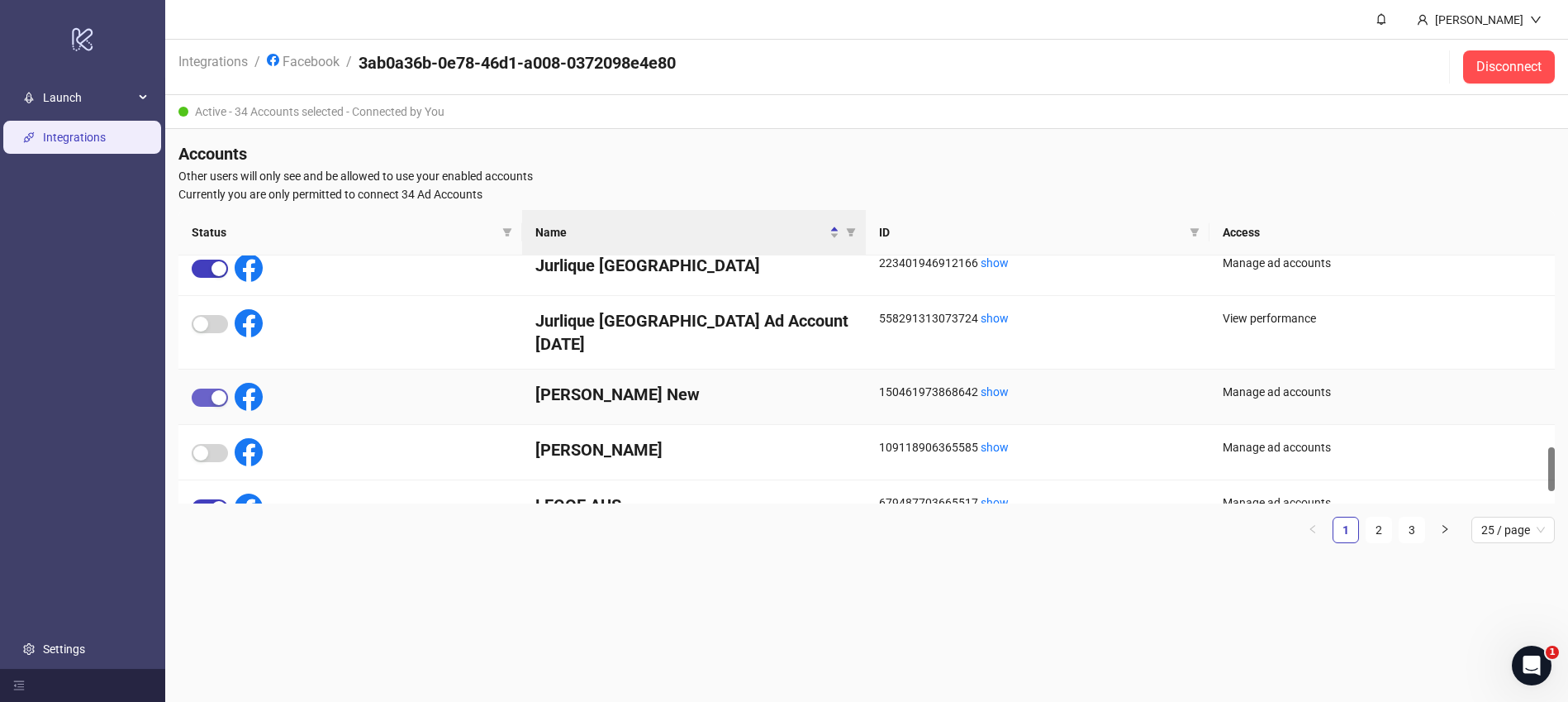
click at [203, 388] on span "button" at bounding box center [210, 397] width 36 height 19
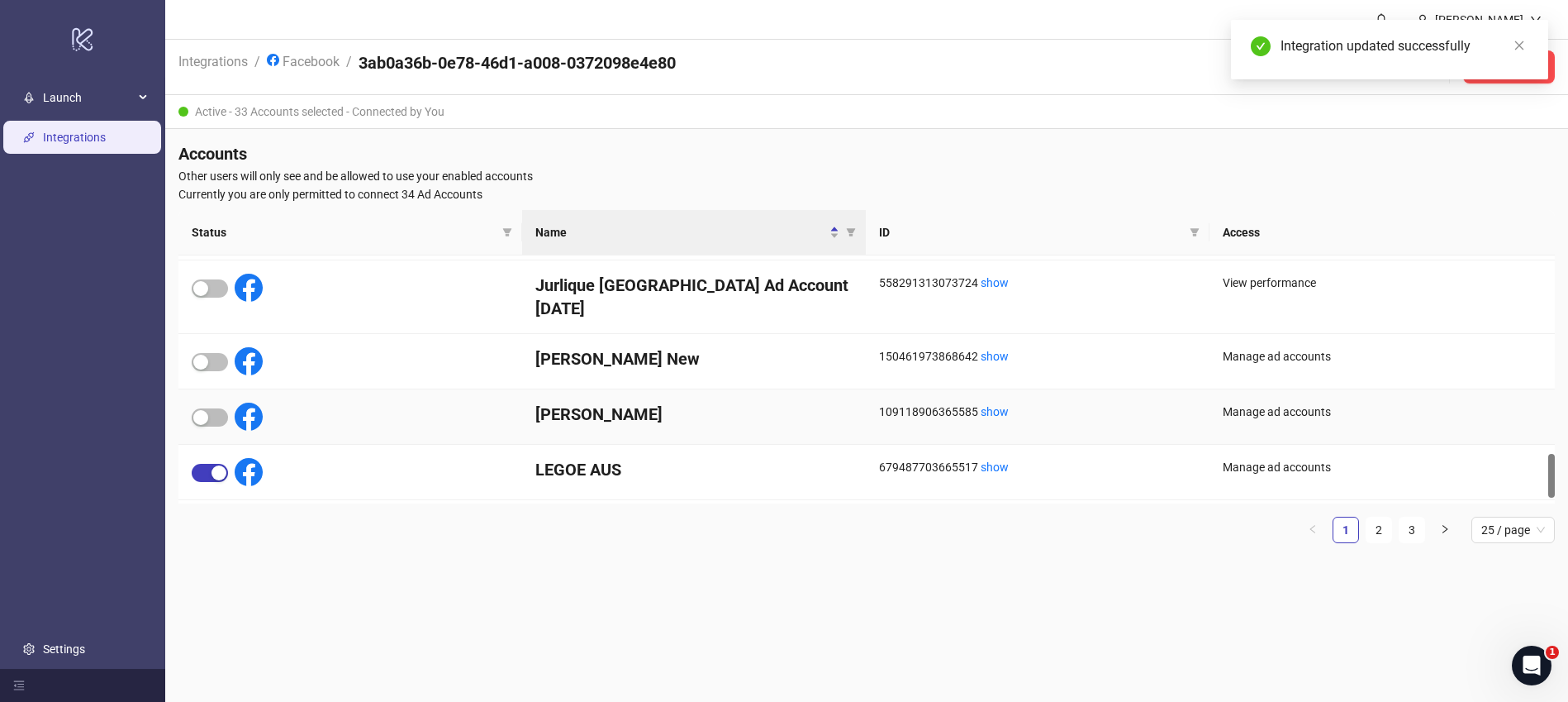
scroll to position [1103, 0]
click at [215, 408] on span "button" at bounding box center [210, 416] width 36 height 19
click at [67, 95] on span "Launch" at bounding box center [88, 98] width 91 height 33
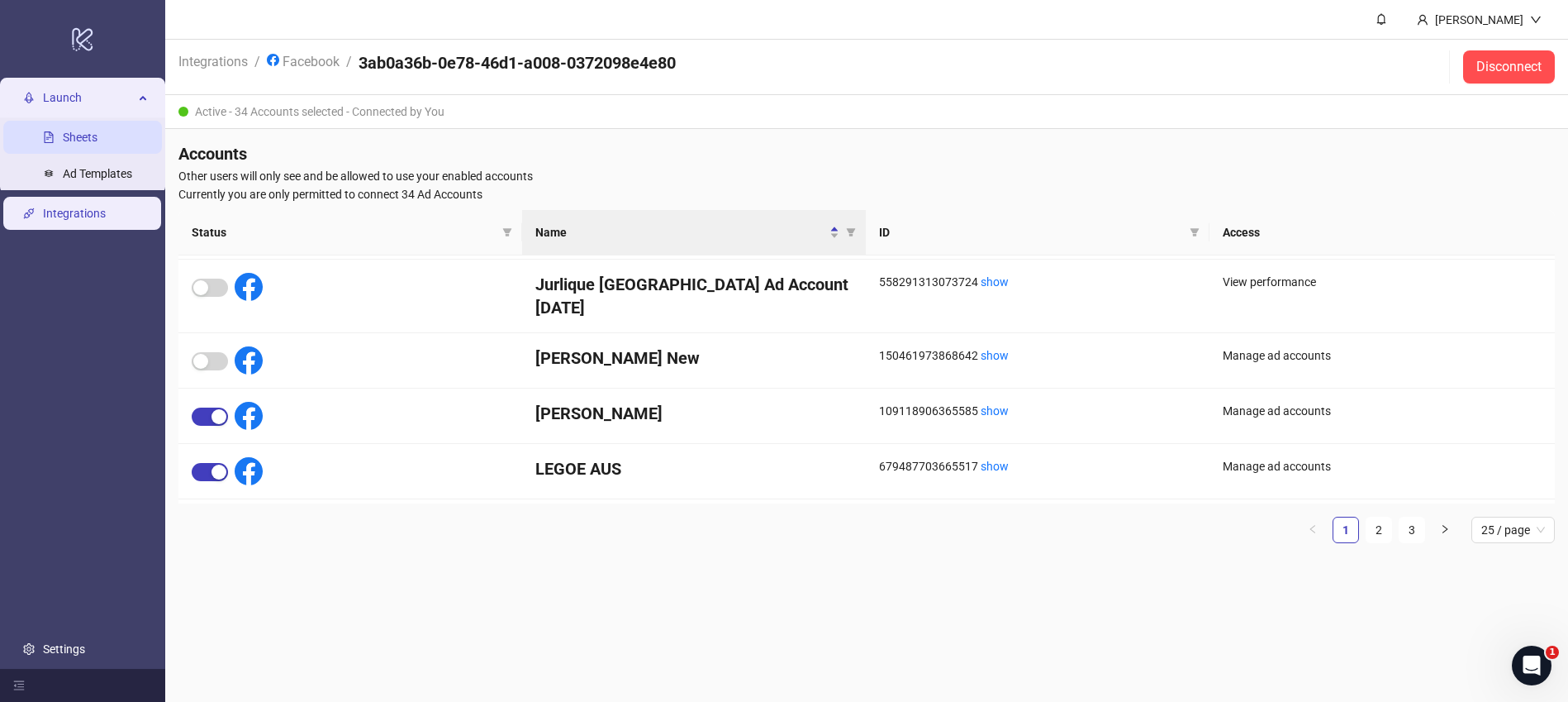
click at [75, 134] on link "Sheets" at bounding box center [80, 137] width 35 height 14
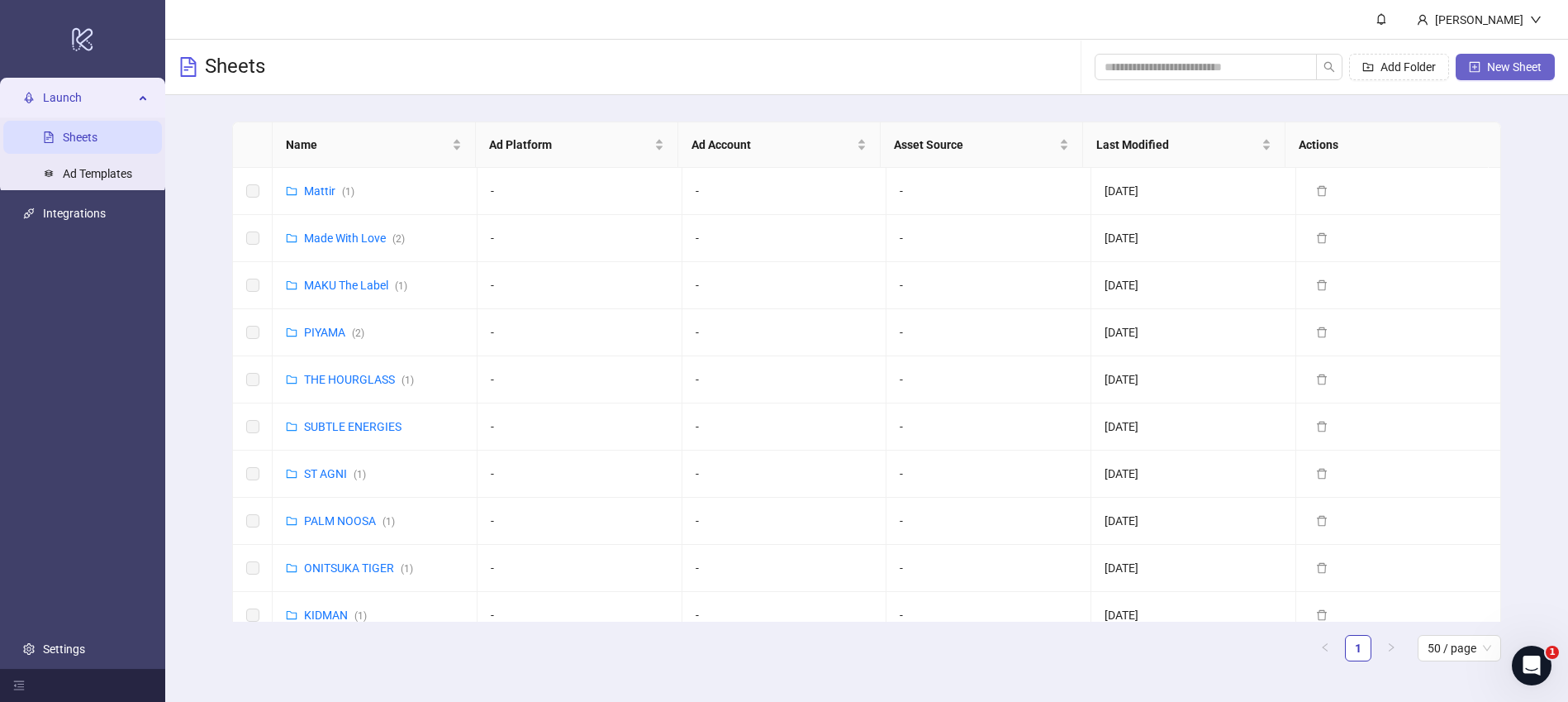
click at [1518, 67] on span "New Sheet" at bounding box center [1513, 67] width 55 height 14
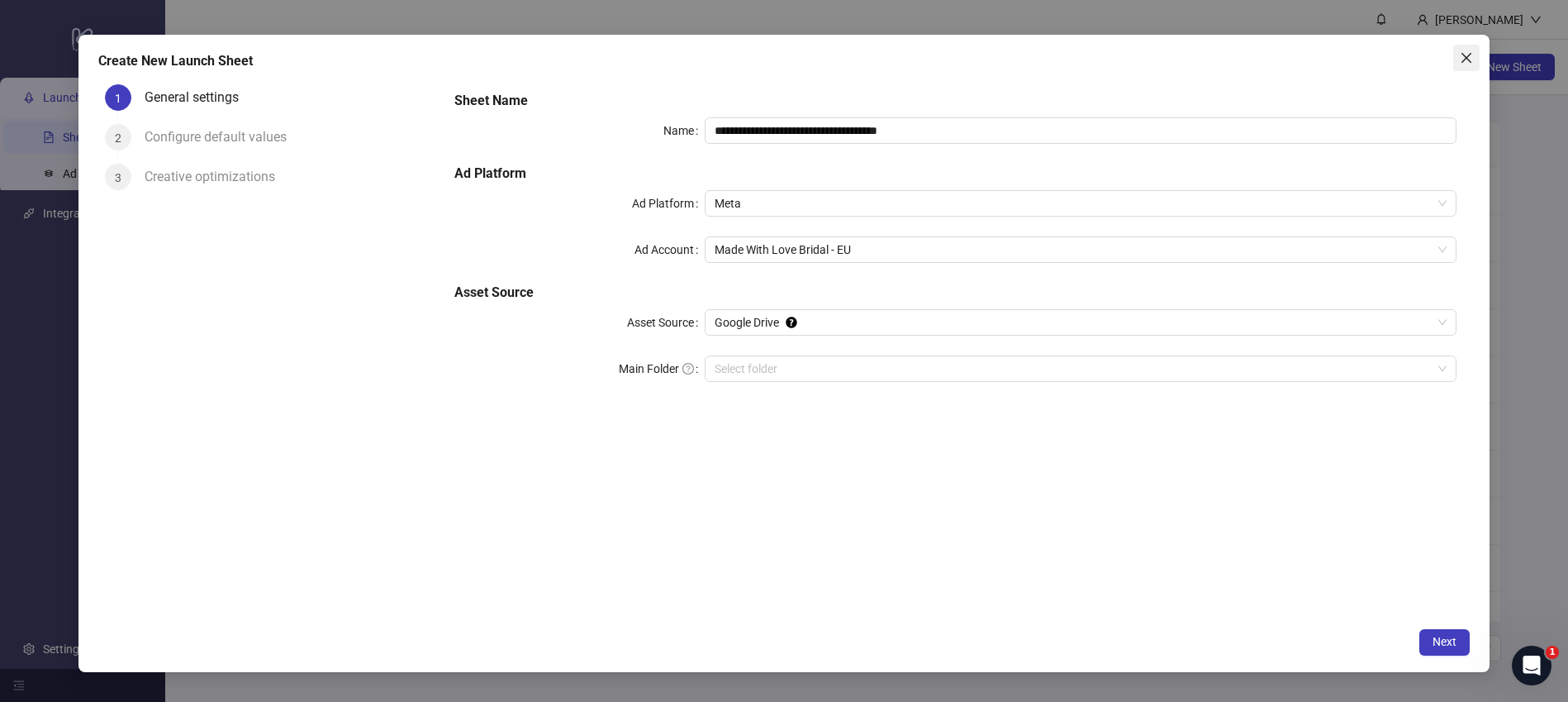
click at [1460, 63] on icon "close" at bounding box center [1467, 58] width 14 height 14
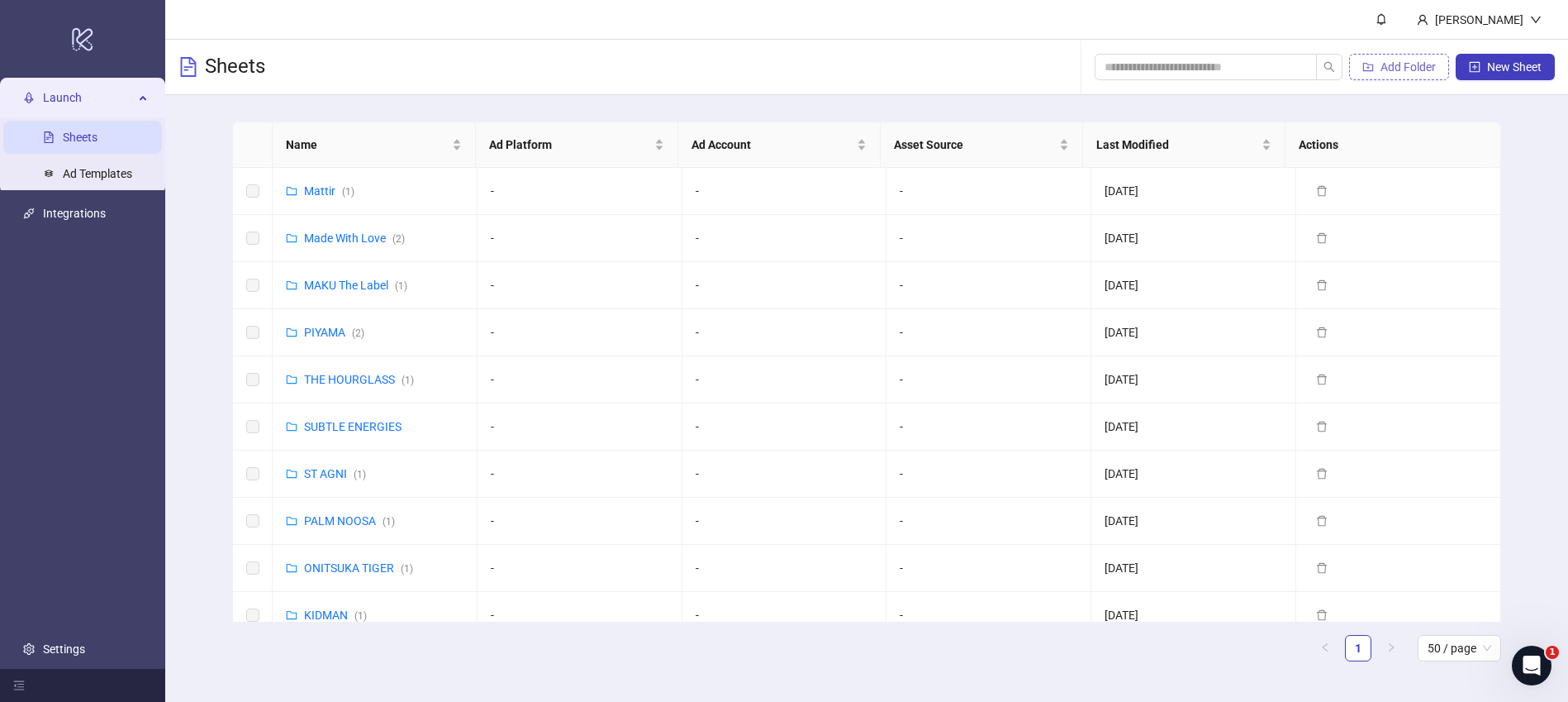
click at [1403, 62] on span "Add Folder" at bounding box center [1407, 67] width 56 height 14
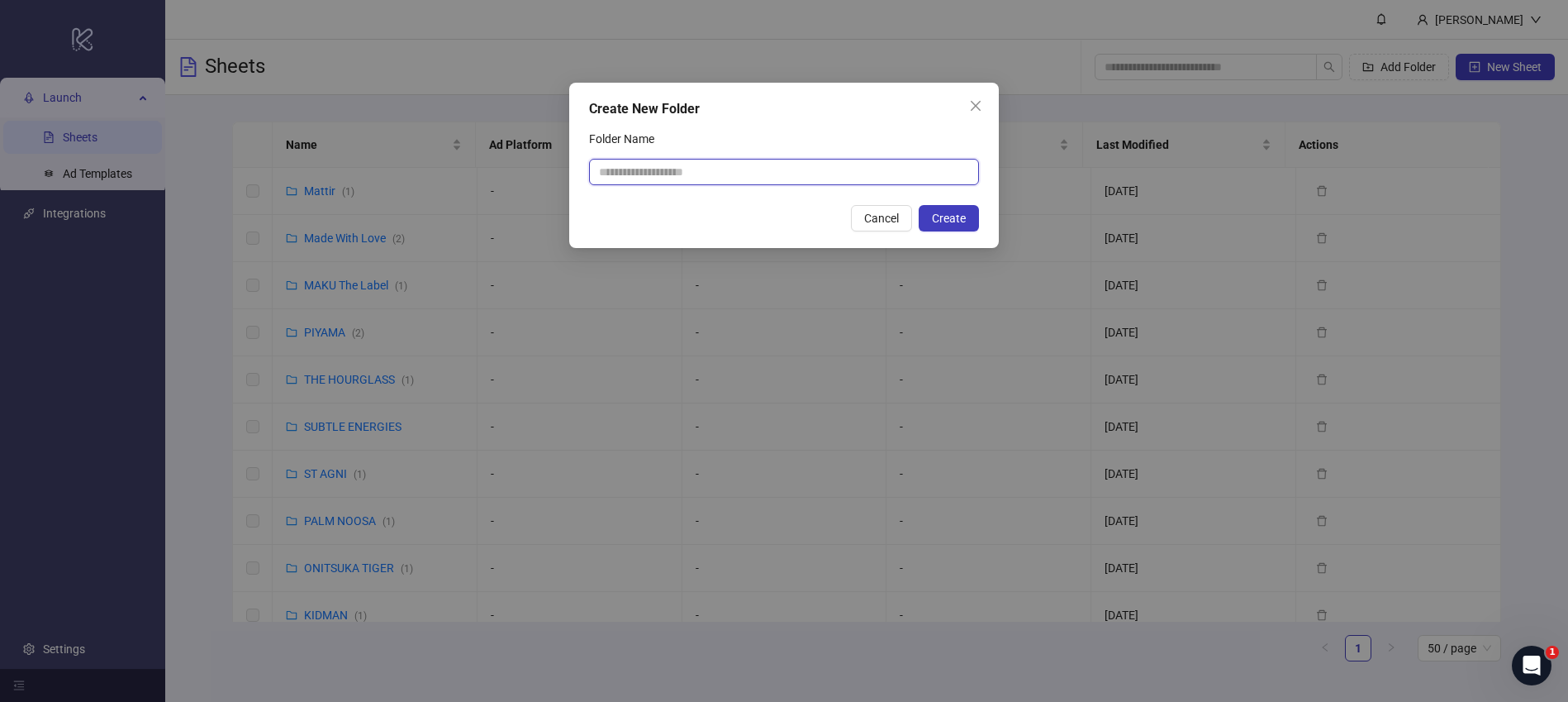
click at [776, 177] on input "Folder Name" at bounding box center [784, 172] width 390 height 26
type input "**********"
click at [958, 220] on span "Create" at bounding box center [948, 218] width 34 height 14
